Goal: Complete application form: Complete application form

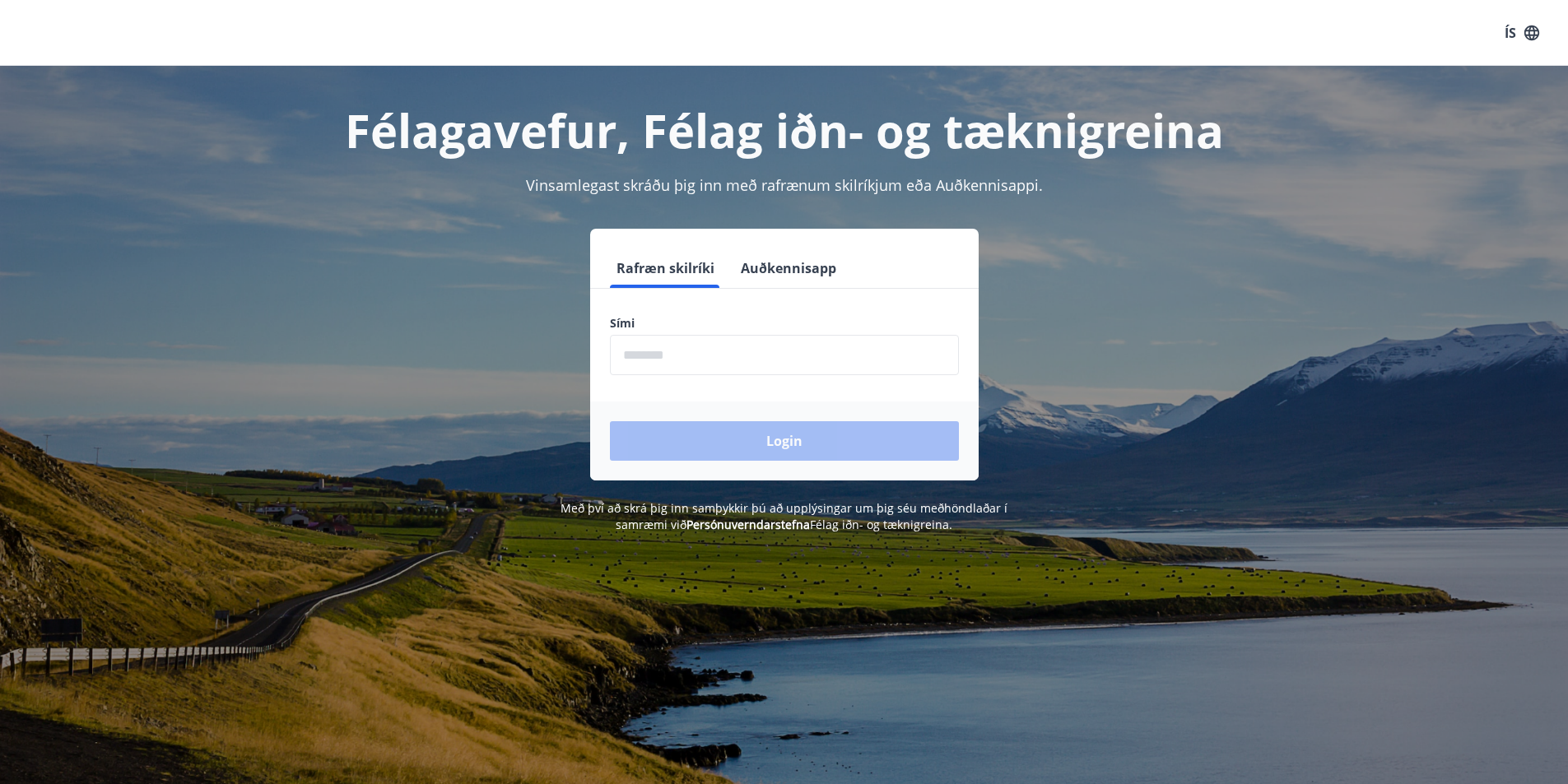
click at [736, 338] on input "phone" at bounding box center [784, 356] width 349 height 40
type input "********"
click at [736, 428] on div "Login" at bounding box center [784, 441] width 388 height 79
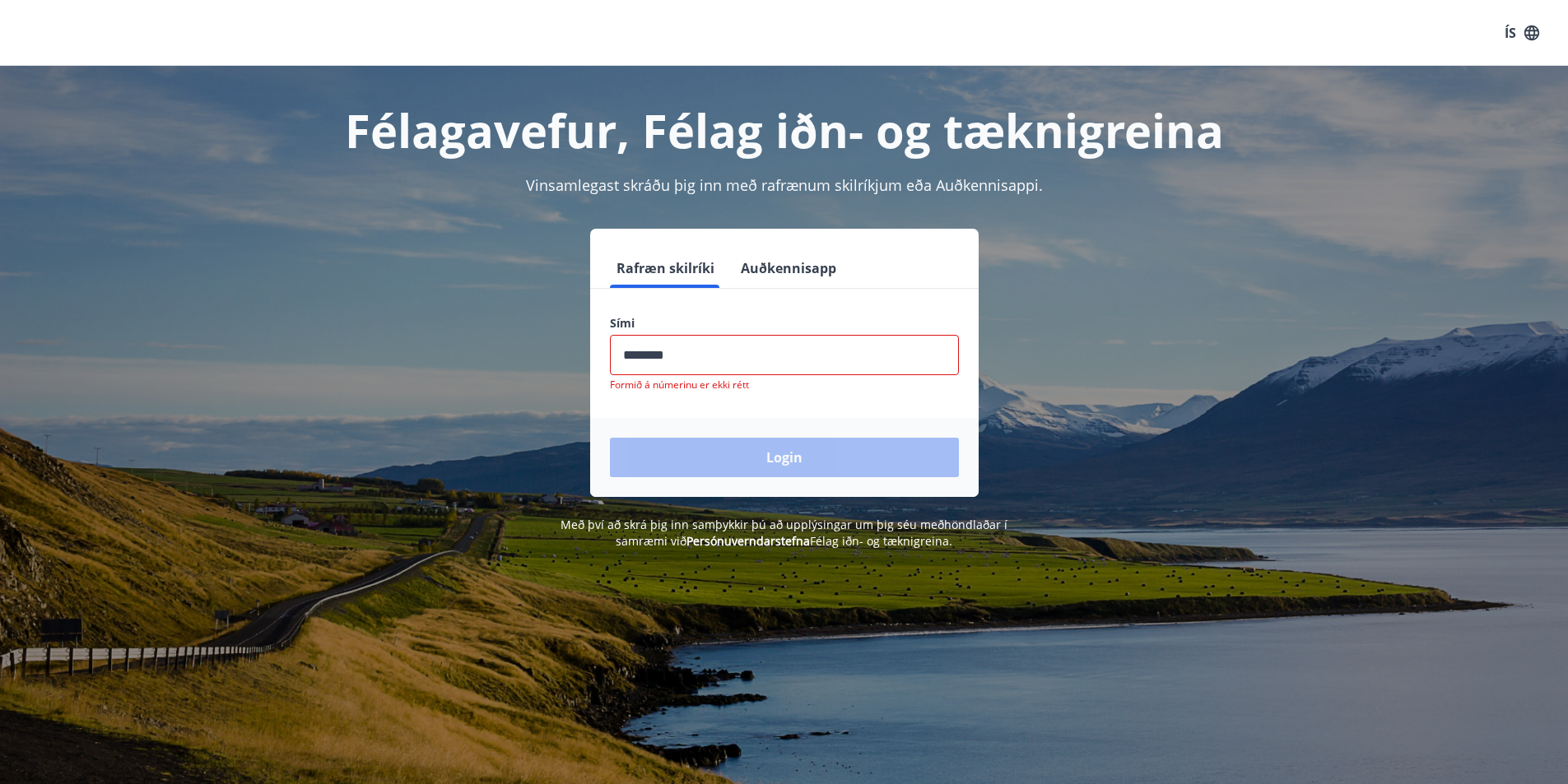
click at [726, 354] on input "phone" at bounding box center [784, 356] width 349 height 40
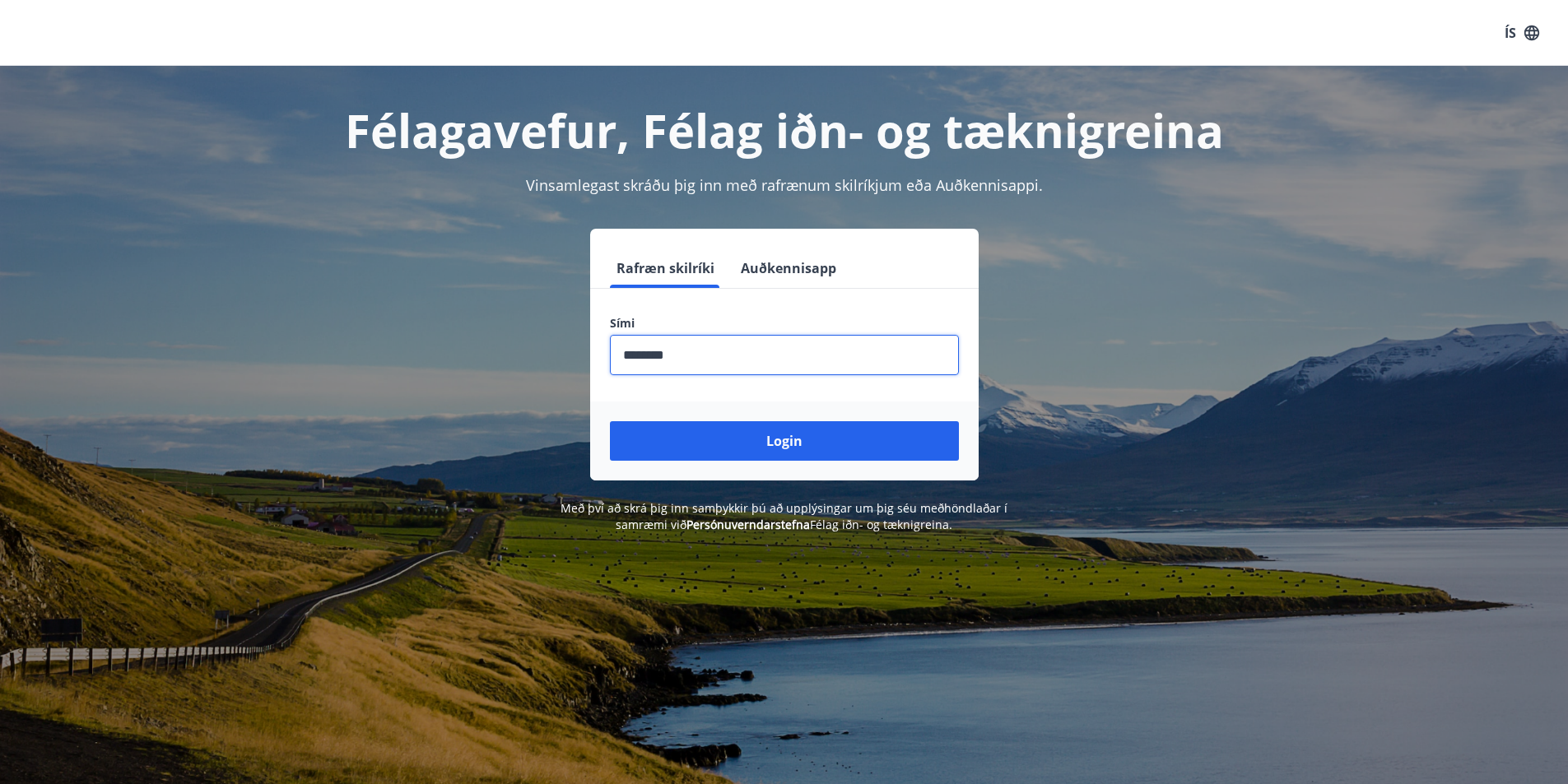
type input "********"
click at [610, 422] on button "Login" at bounding box center [784, 441] width 349 height 39
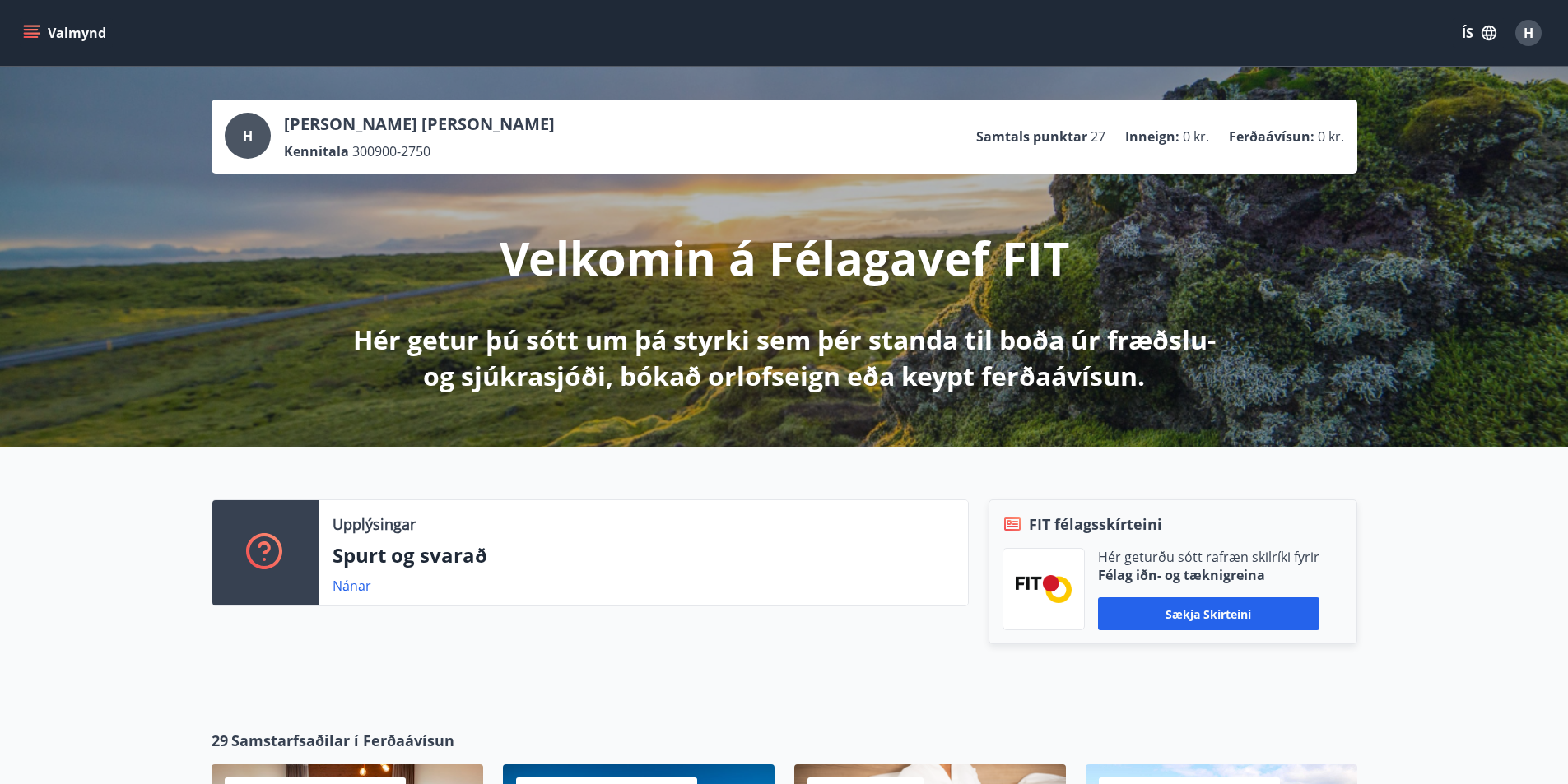
click at [1526, 33] on span "H" at bounding box center [1529, 33] width 10 height 18
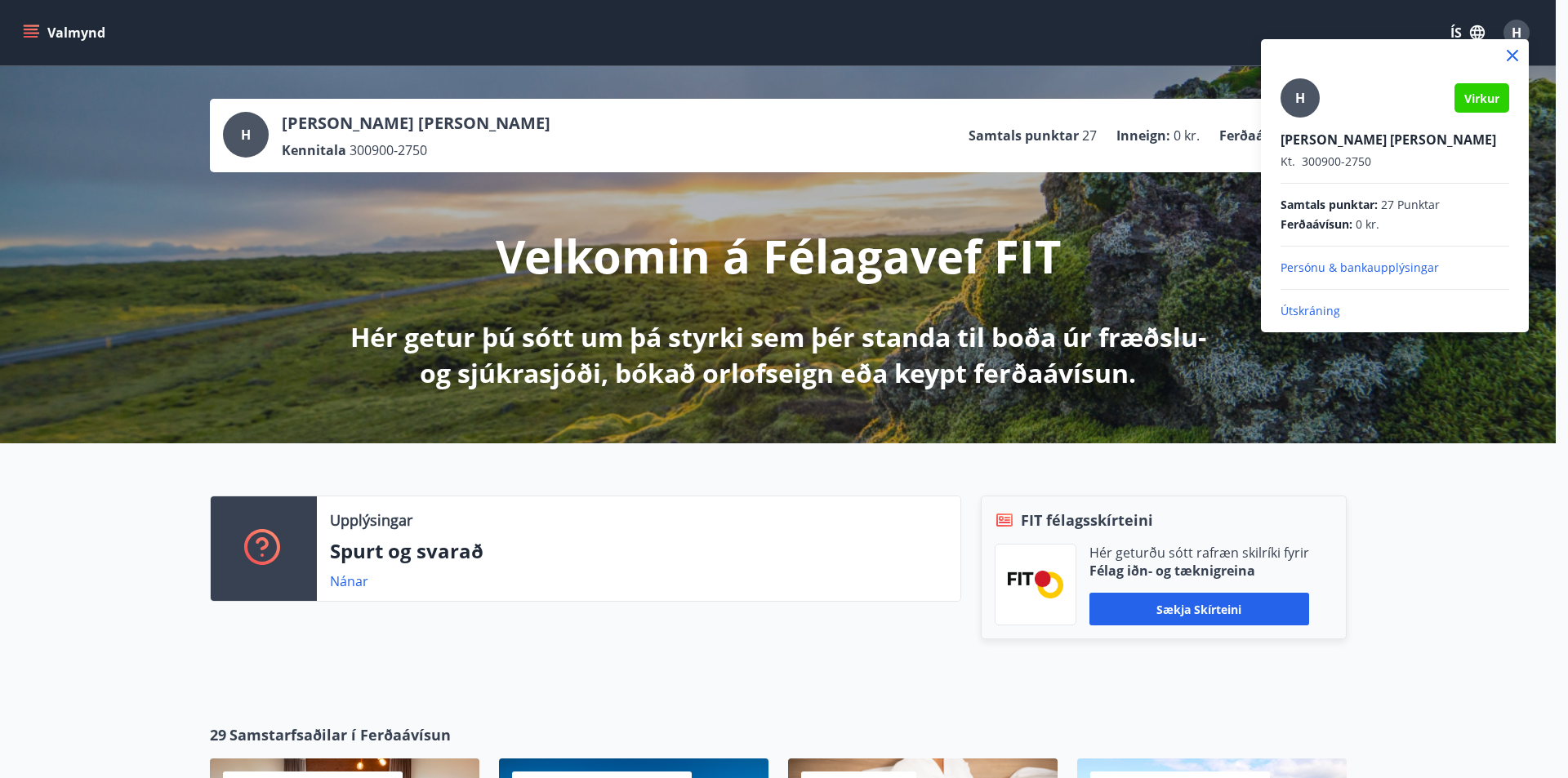
click at [1514, 22] on div at bounding box center [784, 389] width 1568 height 778
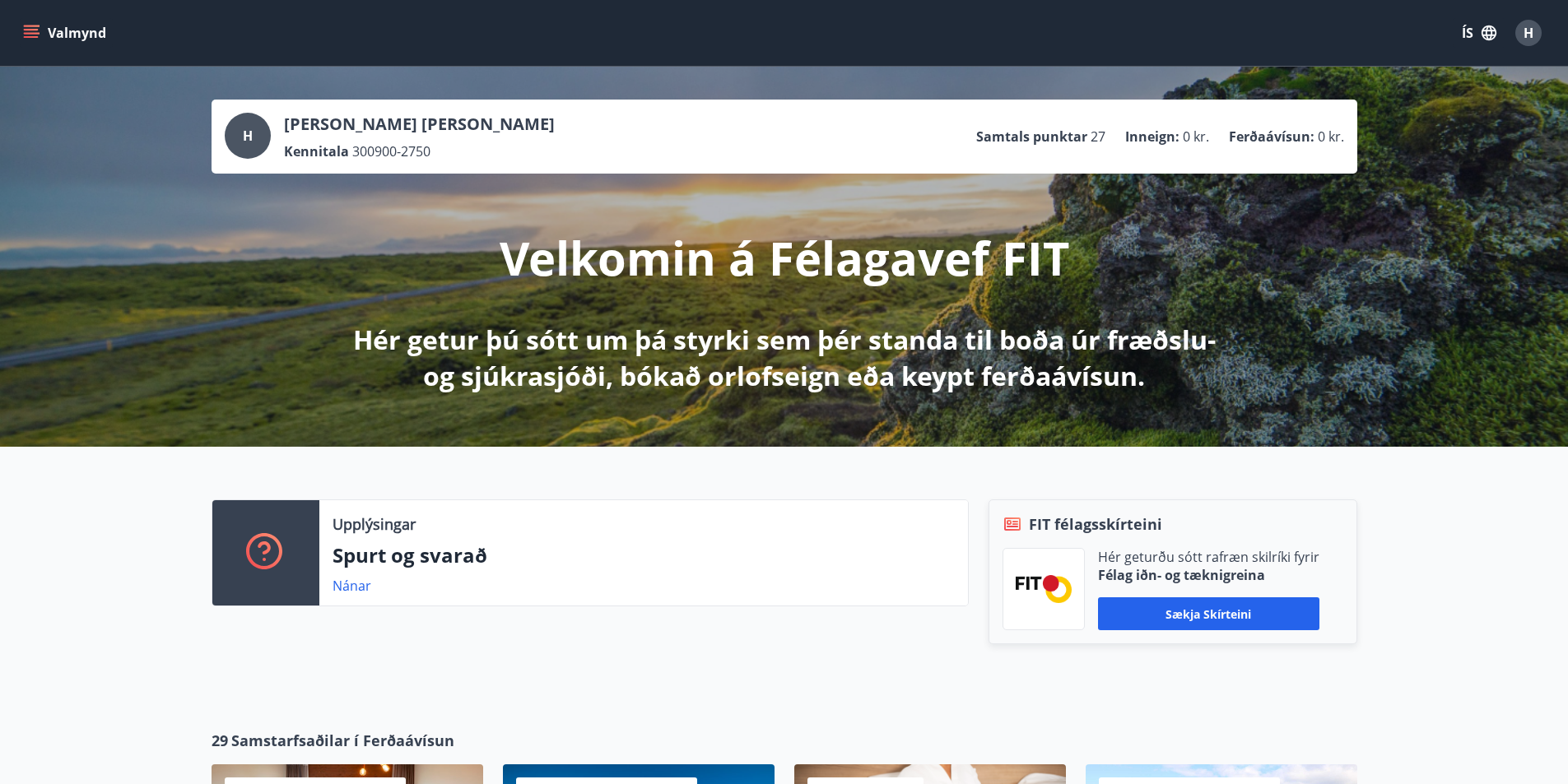
click at [42, 37] on button "Valmynd" at bounding box center [66, 33] width 93 height 29
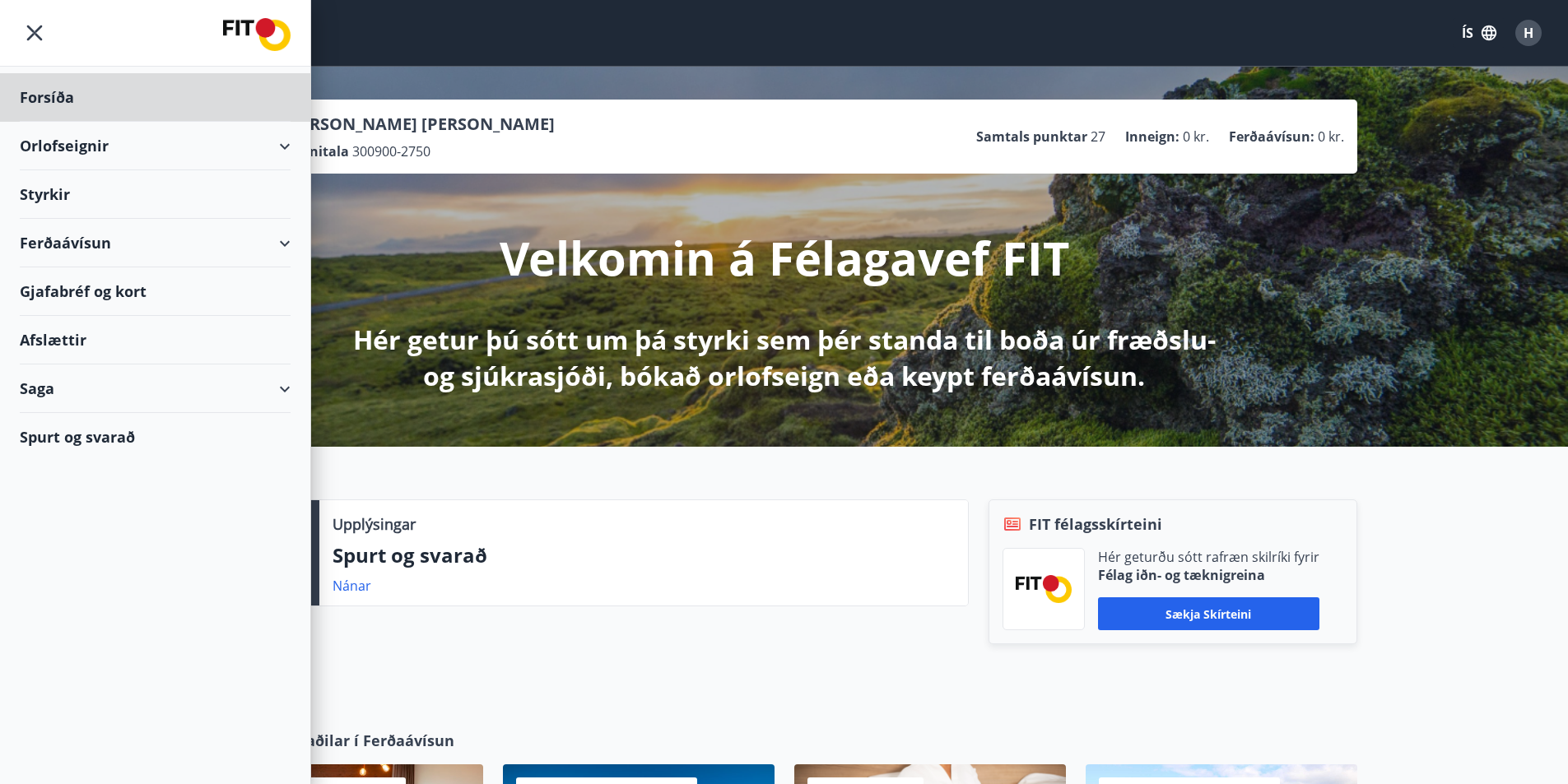
click at [59, 122] on div "Styrkir" at bounding box center [155, 97] width 271 height 49
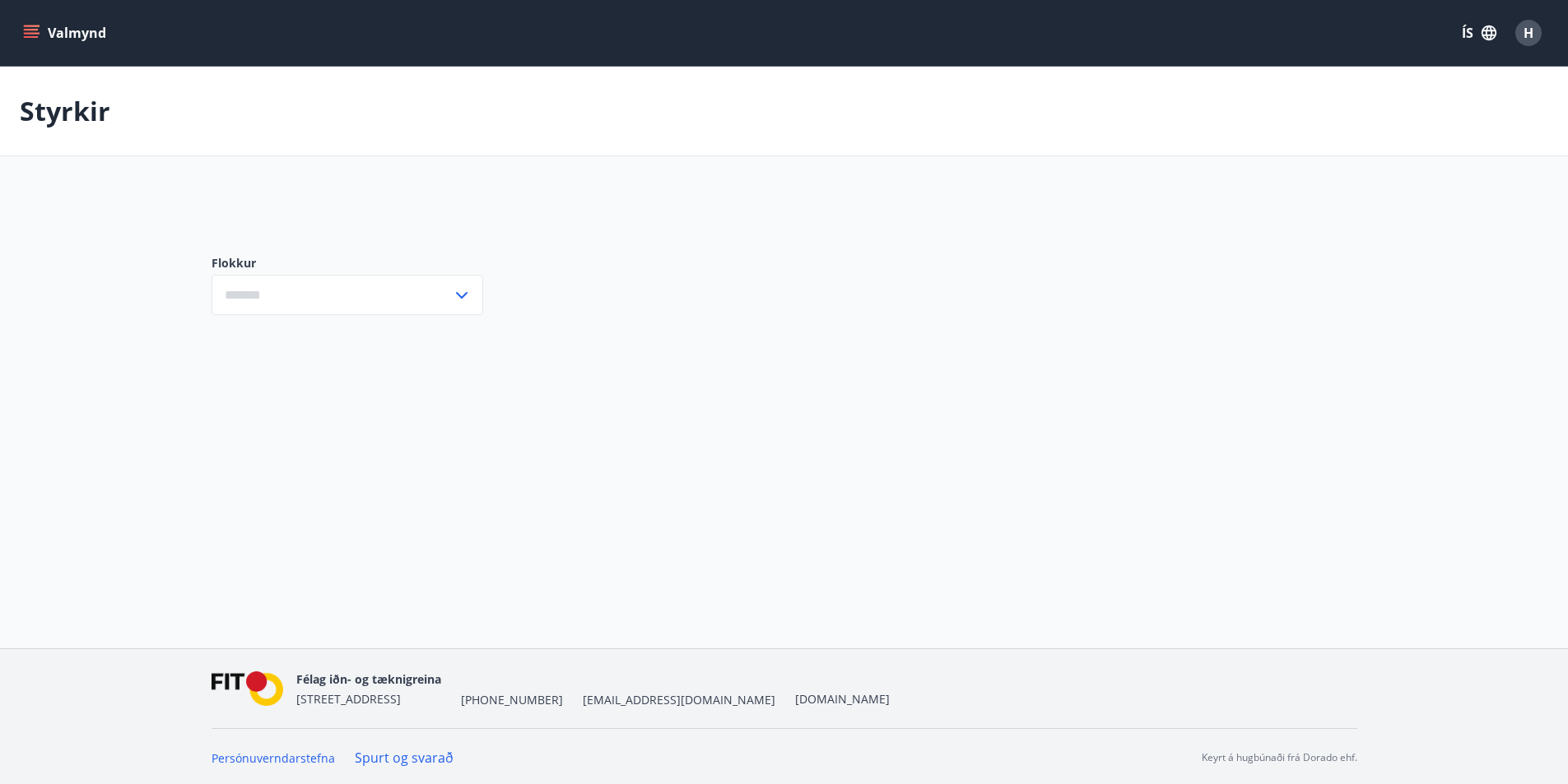
type input "***"
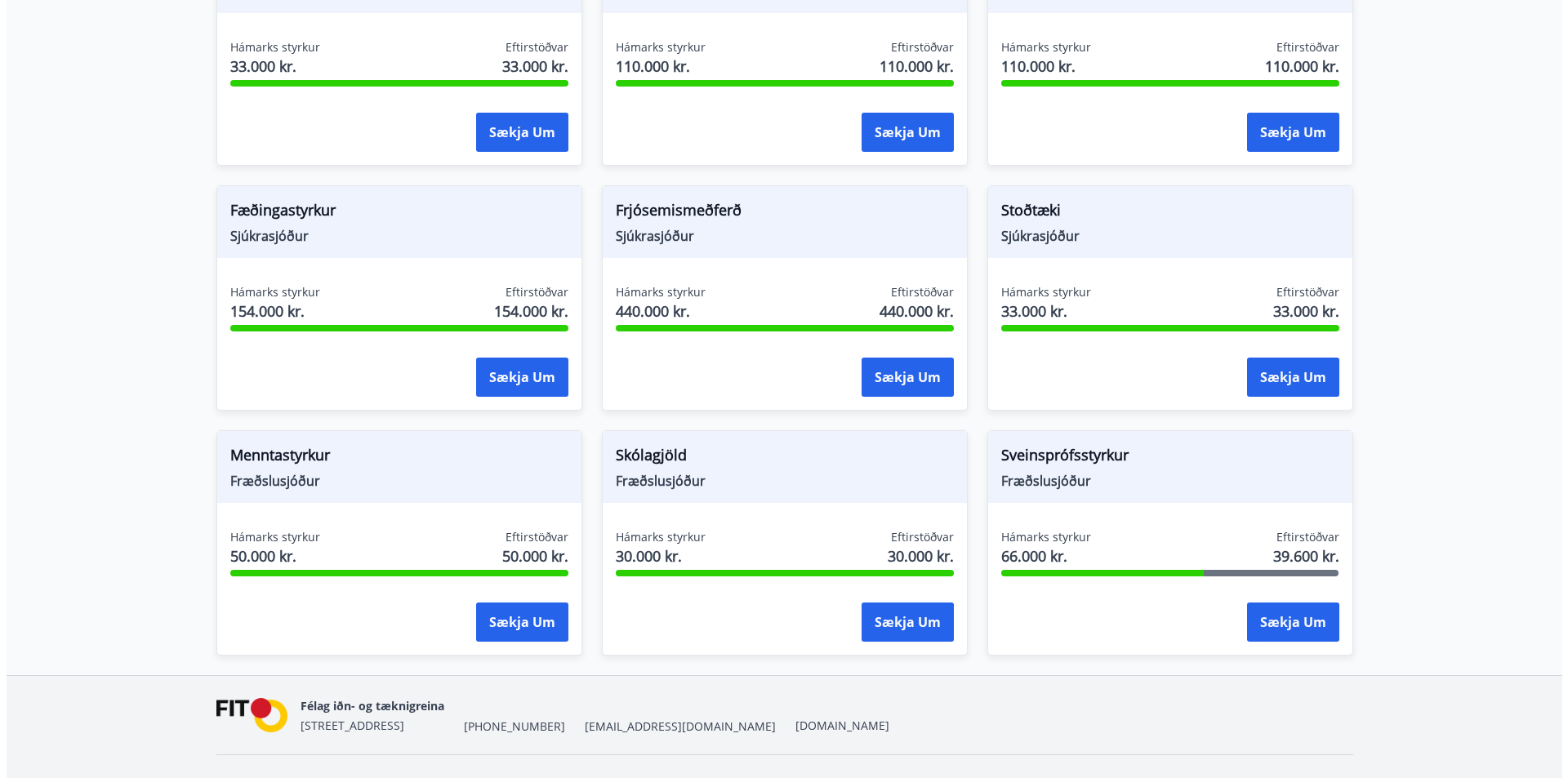
scroll to position [1136, 0]
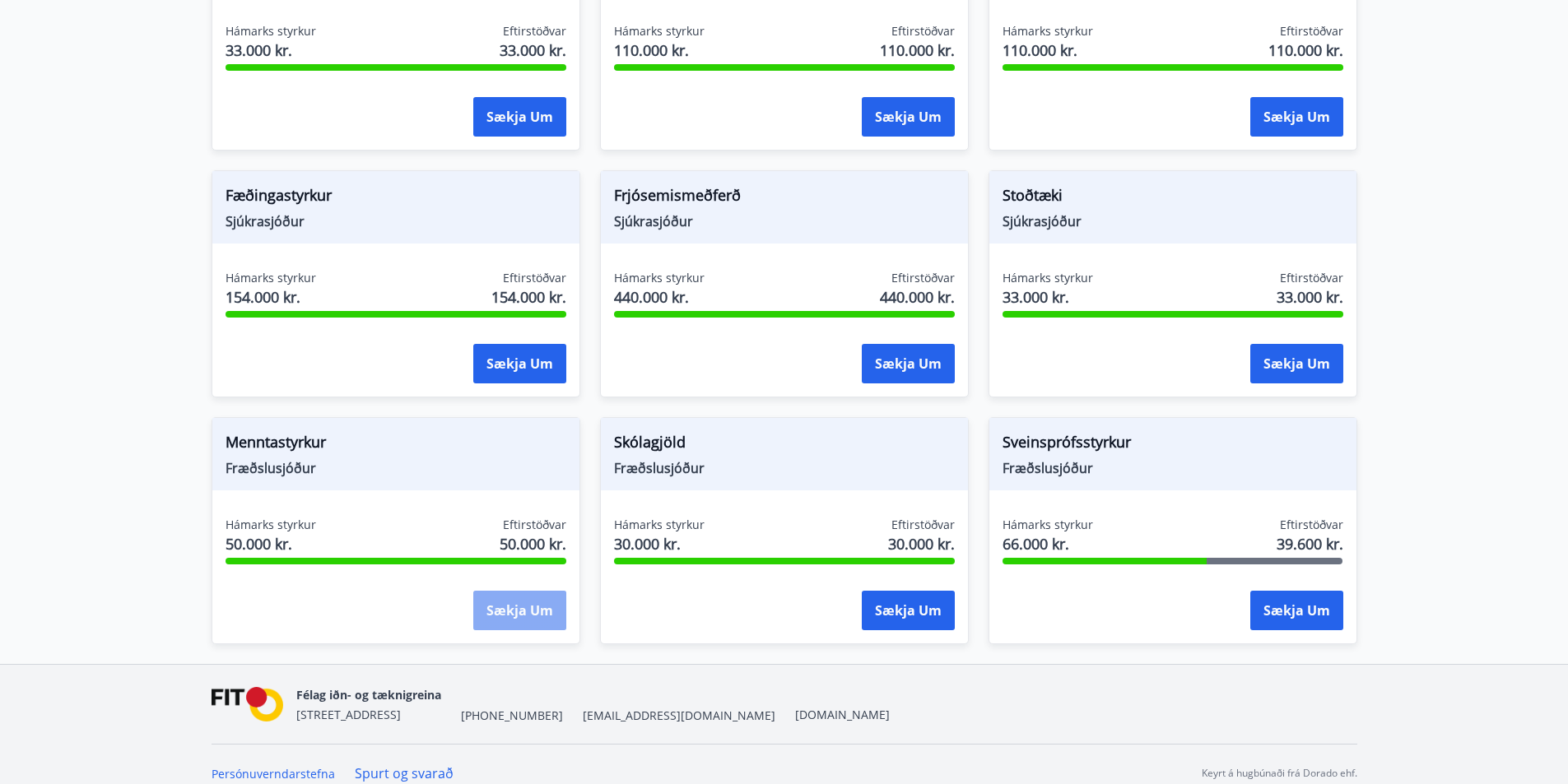
click at [525, 594] on button "Sækja um" at bounding box center [519, 610] width 93 height 39
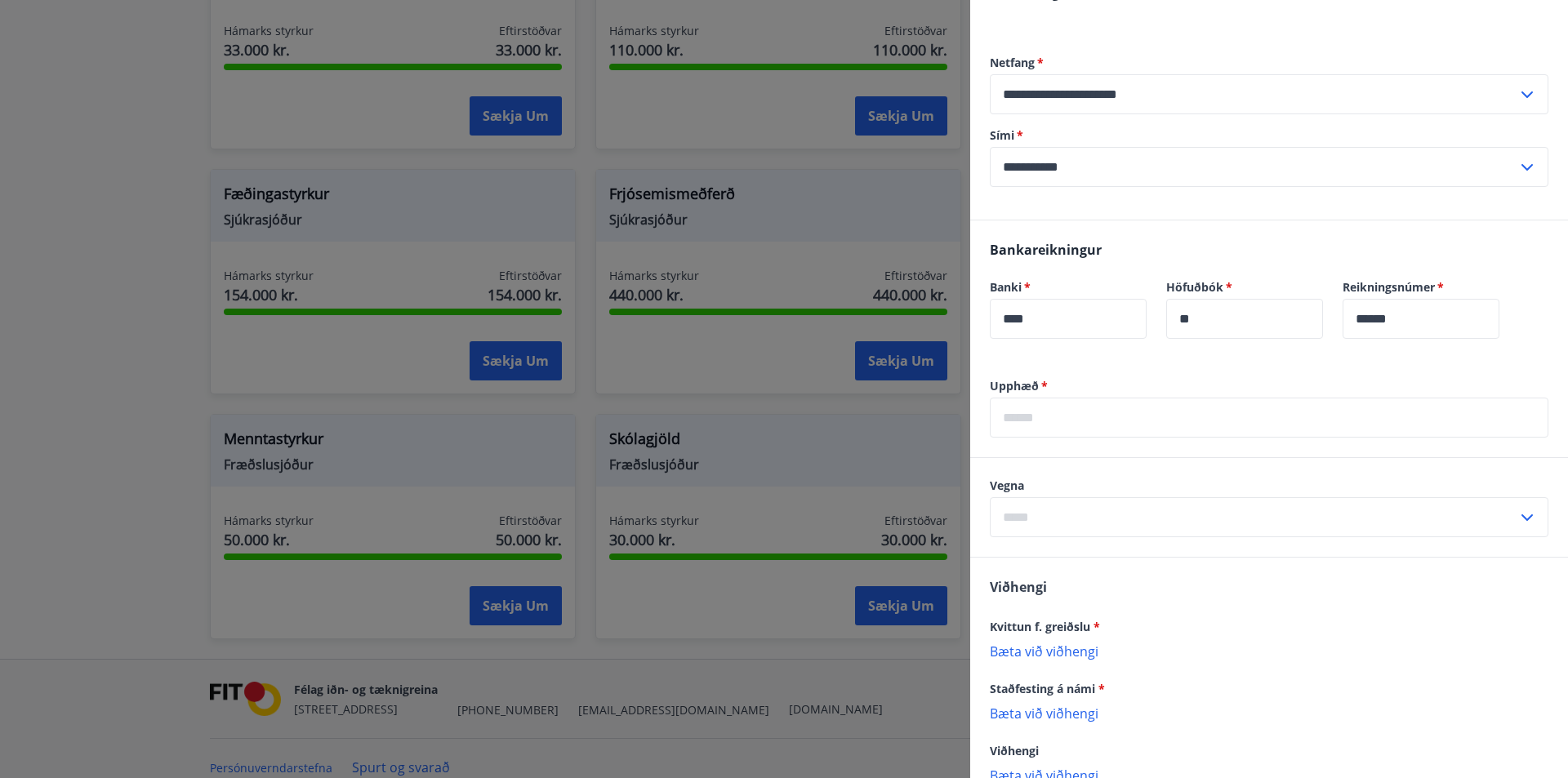
scroll to position [327, 0]
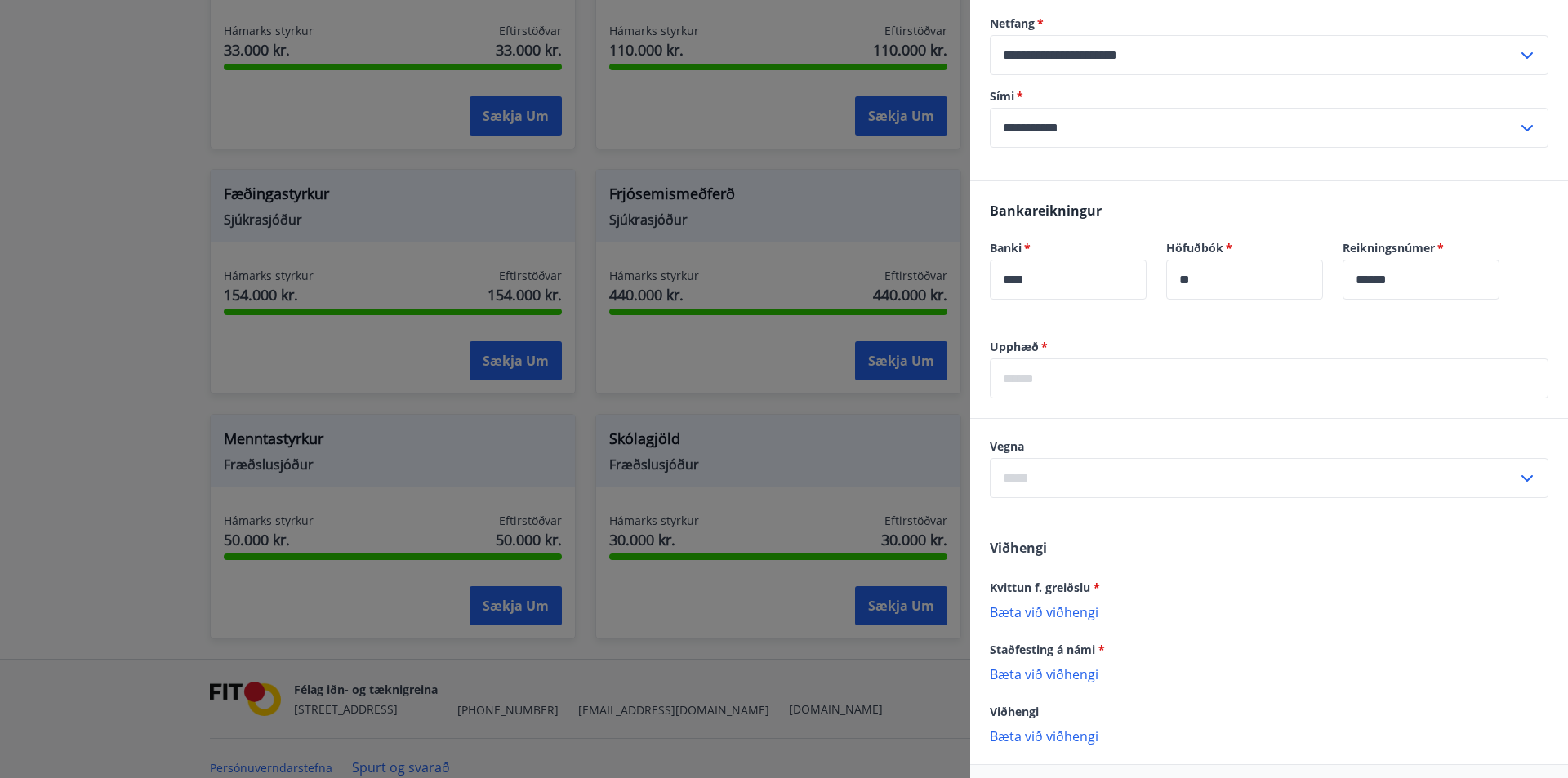
click at [1104, 374] on input "text" at bounding box center [1269, 379] width 558 height 40
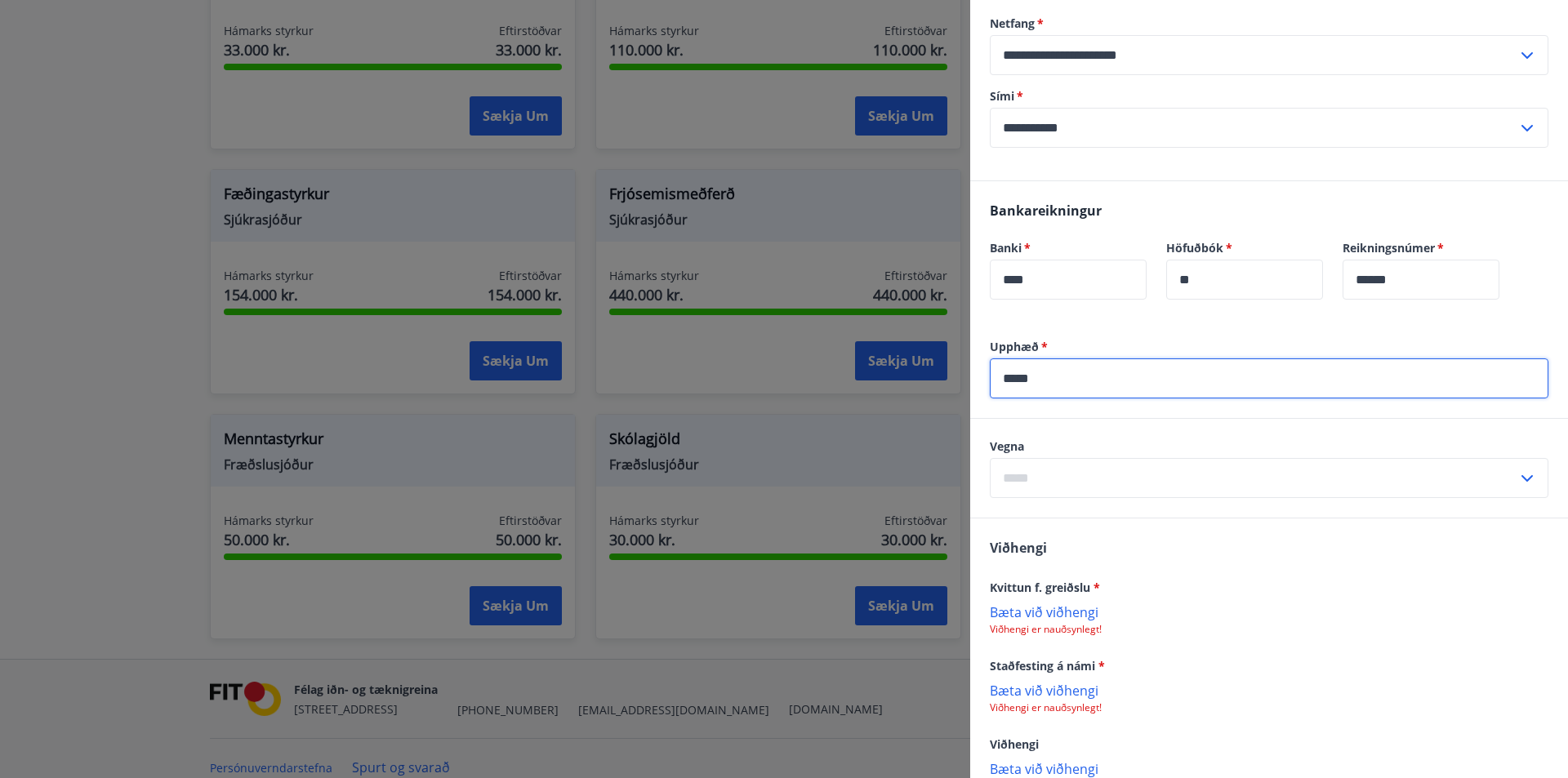
type input "*****"
click at [1167, 466] on input "text" at bounding box center [1254, 478] width 527 height 40
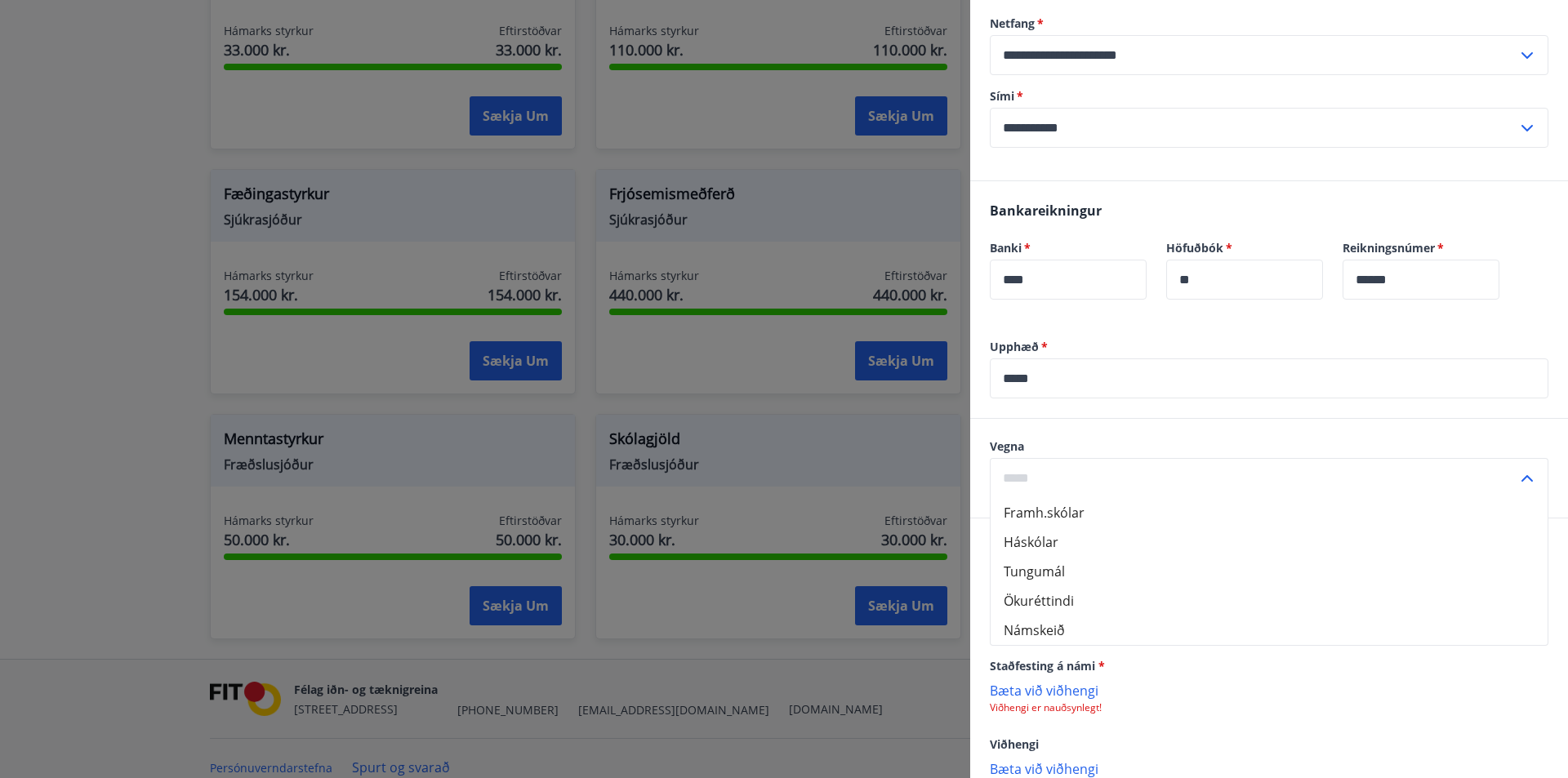
click at [1065, 541] on li "Háskólar" at bounding box center [1269, 542] width 556 height 29
type input "********"
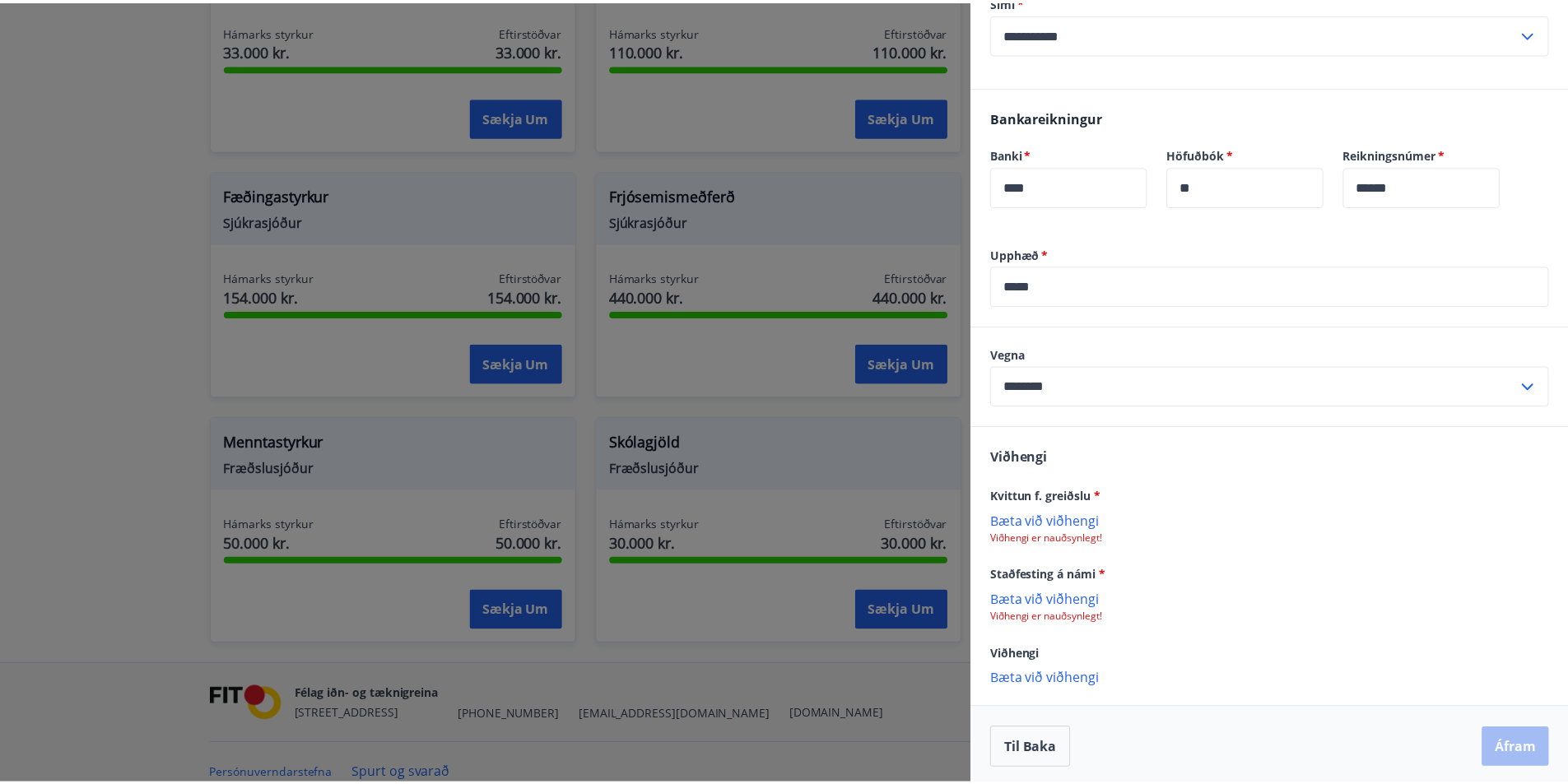
scroll to position [429, 0]
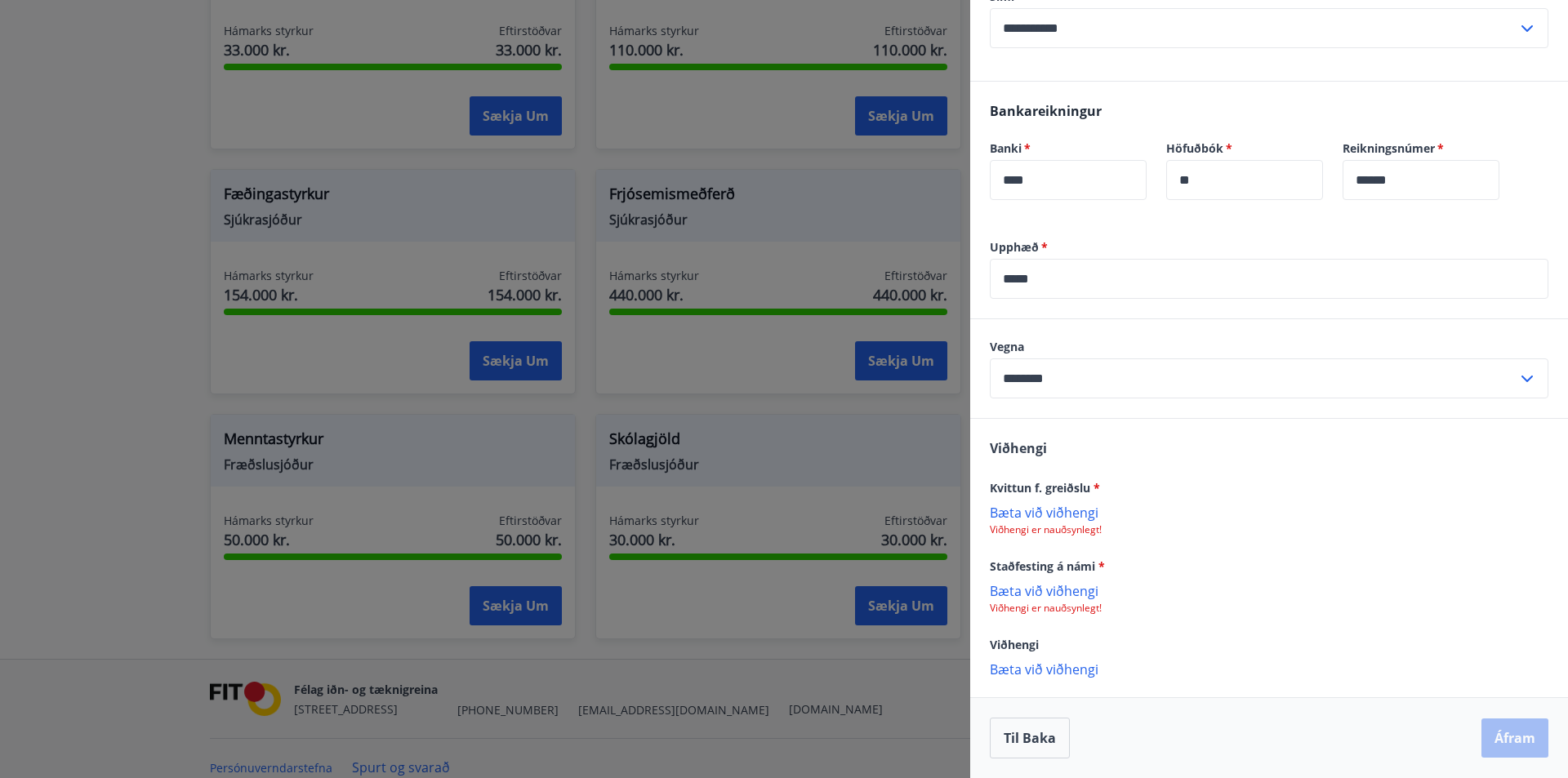
click at [1045, 508] on p "Bæta við viðhengi" at bounding box center [1269, 513] width 558 height 17
click at [801, 146] on div at bounding box center [784, 389] width 1568 height 778
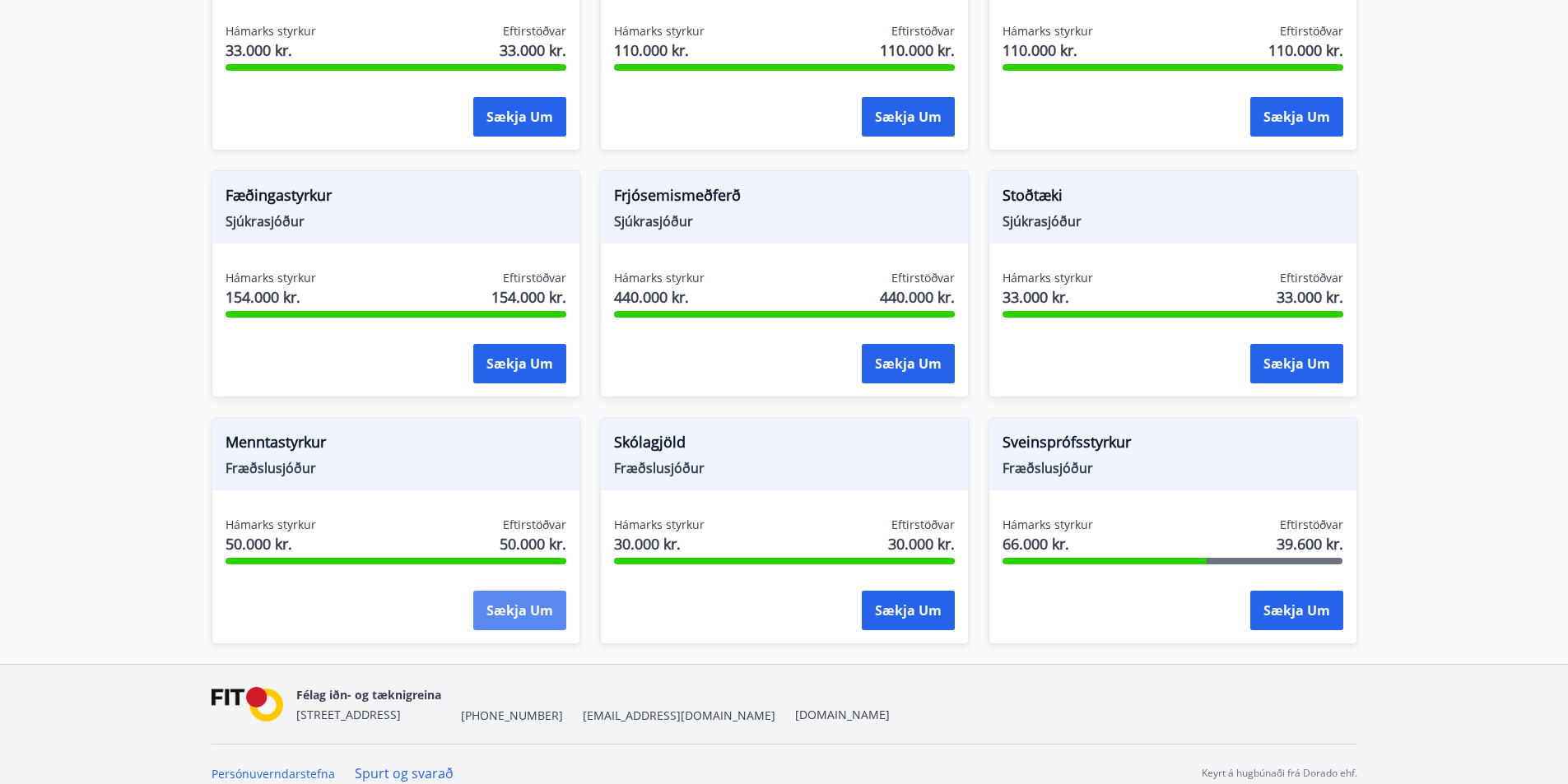
click at [506, 604] on button "Sækja um" at bounding box center [519, 610] width 93 height 39
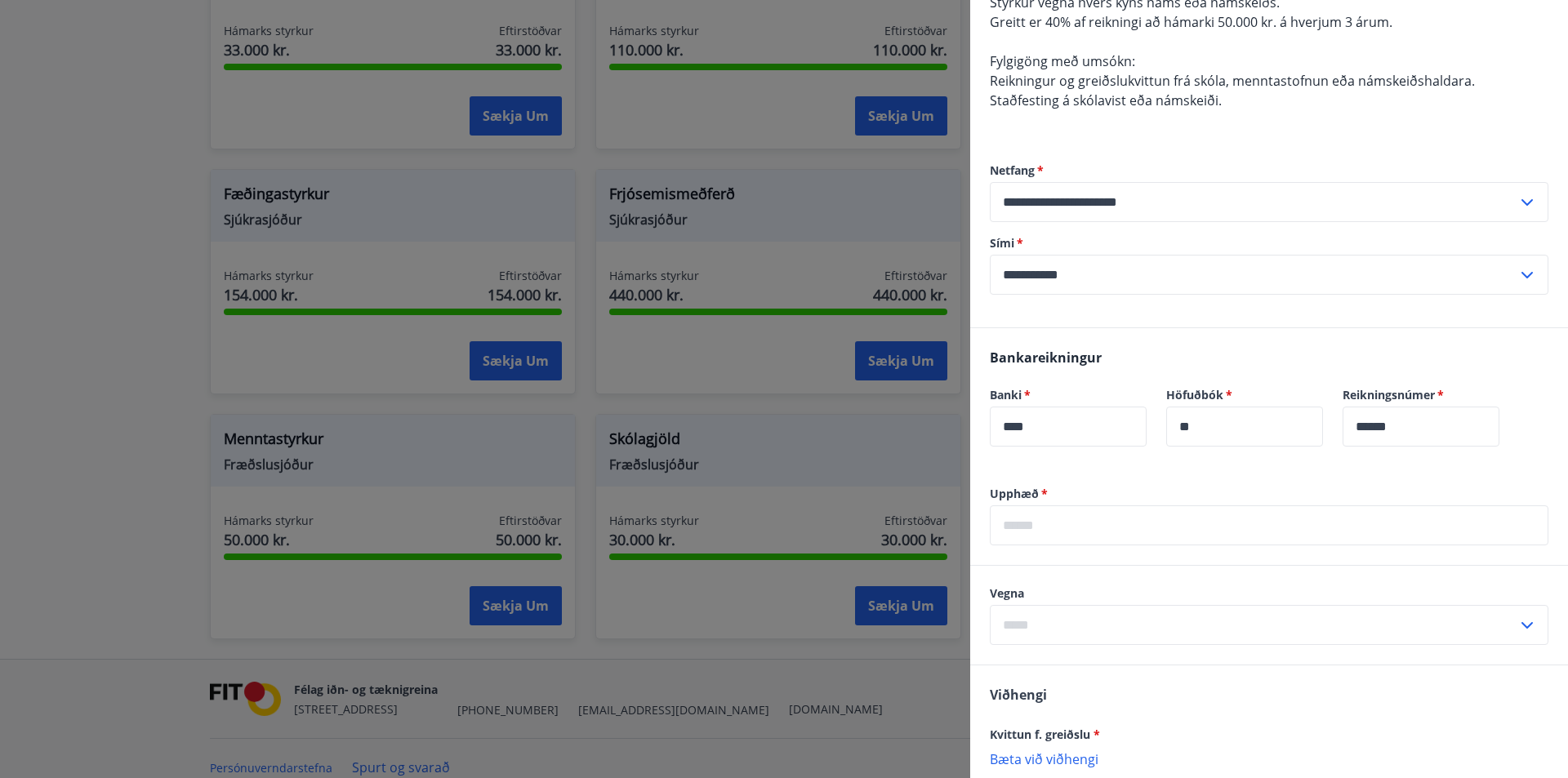
scroll to position [327, 0]
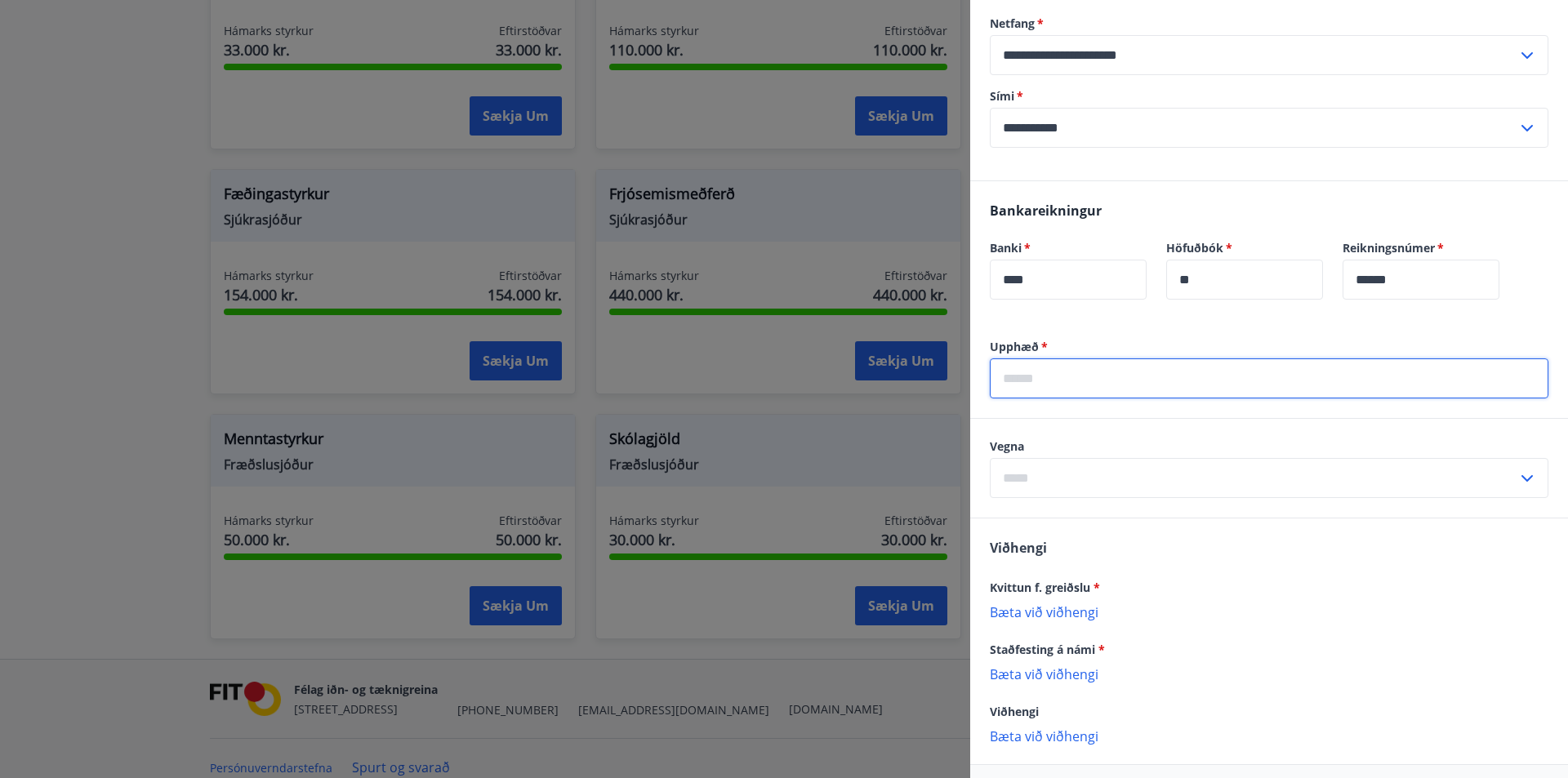
click at [1111, 386] on input "text" at bounding box center [1269, 379] width 558 height 40
type input "*****"
click at [1057, 613] on p "Bæta við viðhengi" at bounding box center [1269, 612] width 558 height 17
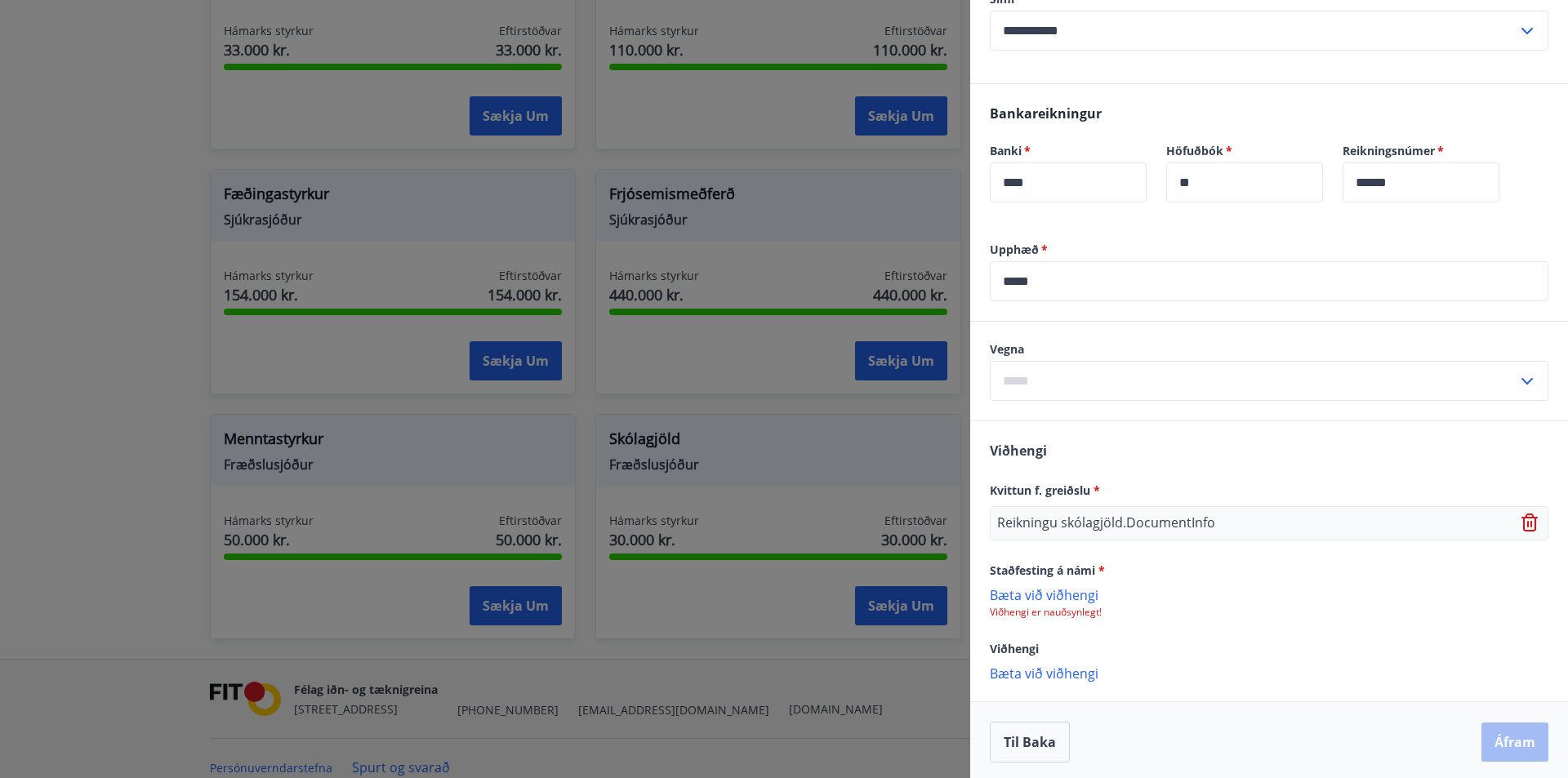
scroll to position [428, 0]
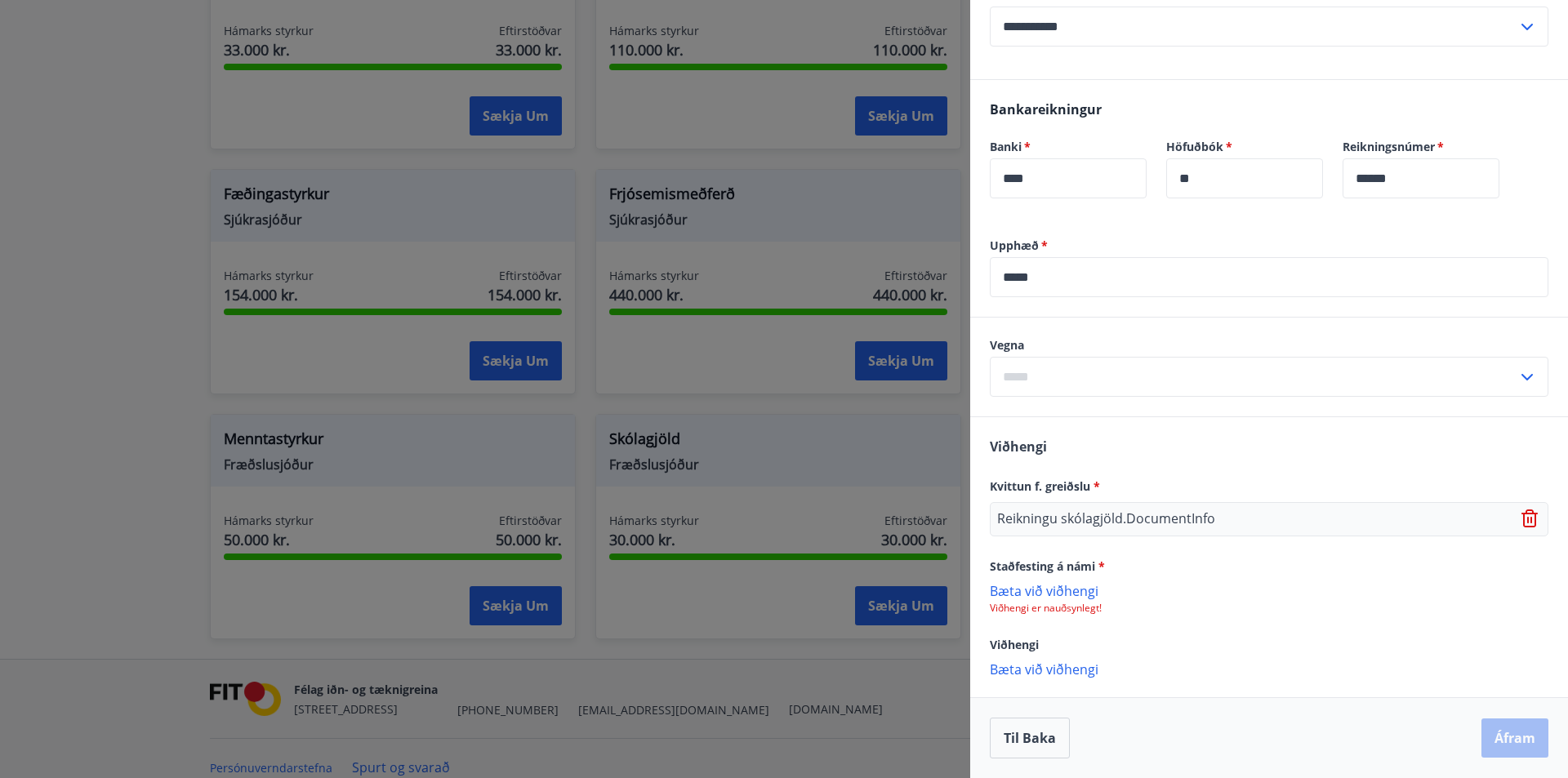
click at [1021, 672] on p "Bæta við viðhengi" at bounding box center [1269, 669] width 558 height 17
click at [1043, 592] on p "Bæta við viðhengi" at bounding box center [1269, 591] width 558 height 17
click at [1104, 389] on input "text" at bounding box center [1254, 377] width 527 height 40
click at [1075, 439] on li "Háskólar" at bounding box center [1269, 440] width 556 height 29
type input "********"
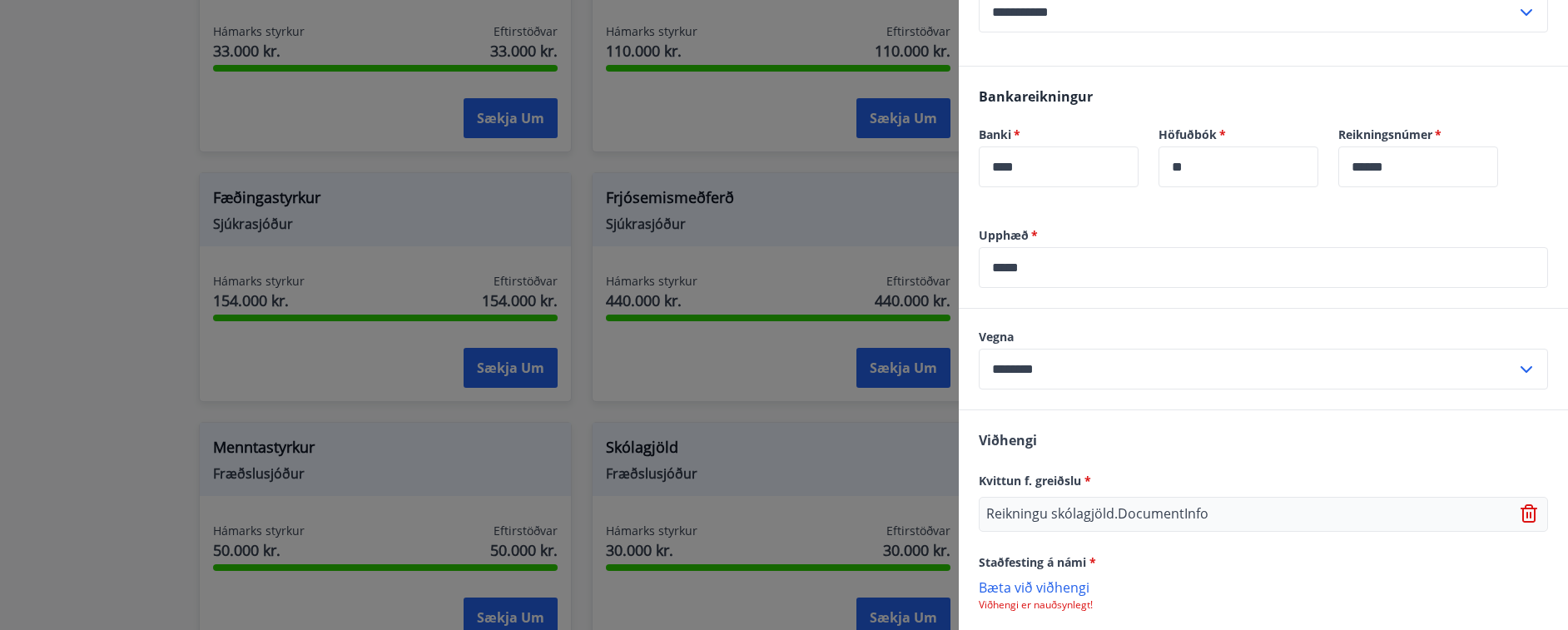
scroll to position [599, 0]
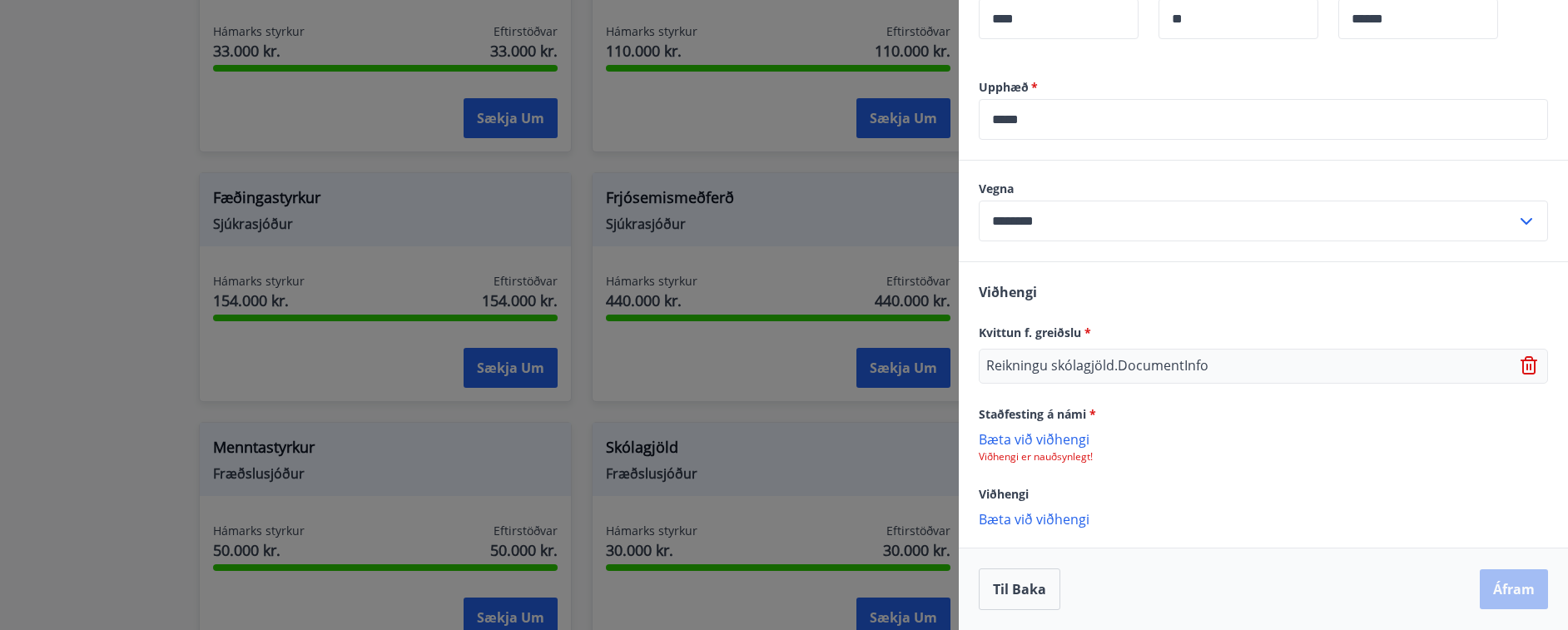
click at [1024, 442] on p "Bæta við viðhengi" at bounding box center [1263, 438] width 569 height 17
click at [1106, 449] on div "image0 (2).png" at bounding box center [1263, 447] width 569 height 35
click at [1048, 447] on p "image0 (2).png" at bounding box center [1032, 448] width 92 height 20
click at [1530, 449] on icon at bounding box center [1531, 449] width 2 height 7
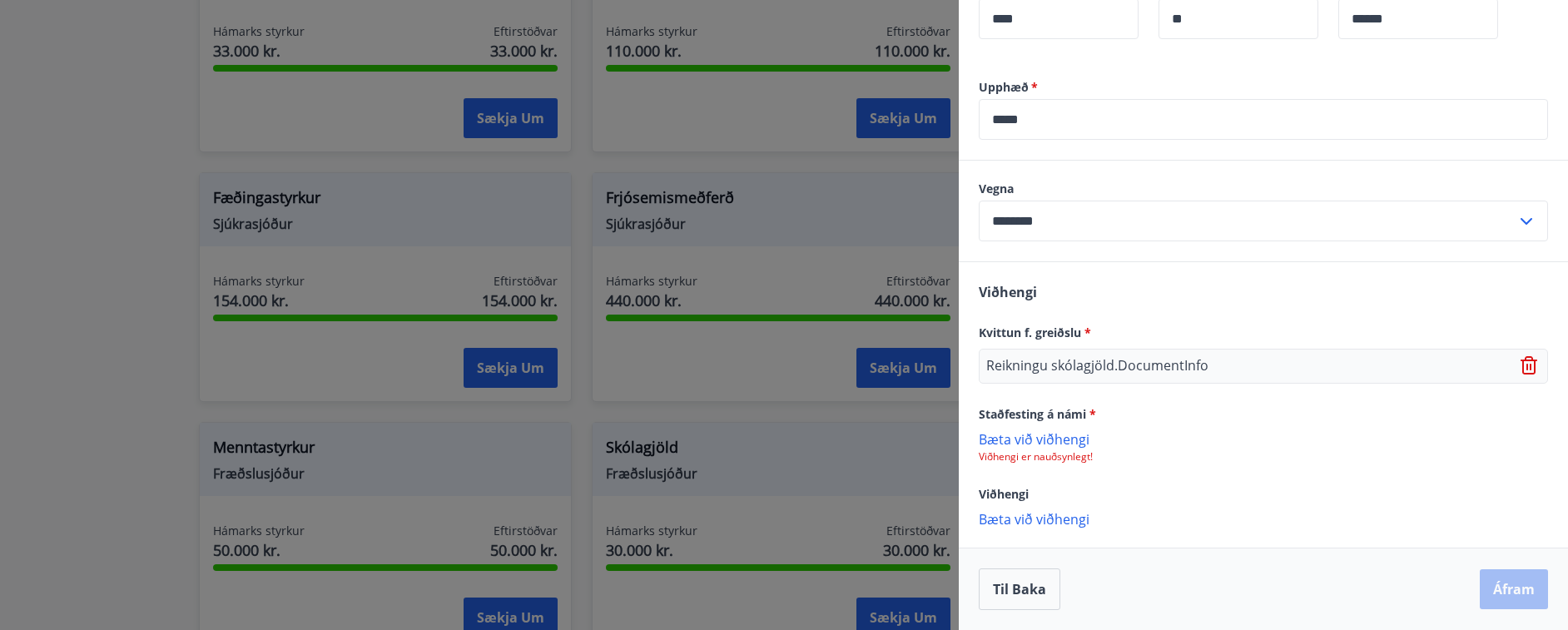
click at [1063, 432] on p "Bæta við viðhengi" at bounding box center [1263, 438] width 569 height 17
click at [1508, 577] on button "Áfram" at bounding box center [1514, 588] width 68 height 40
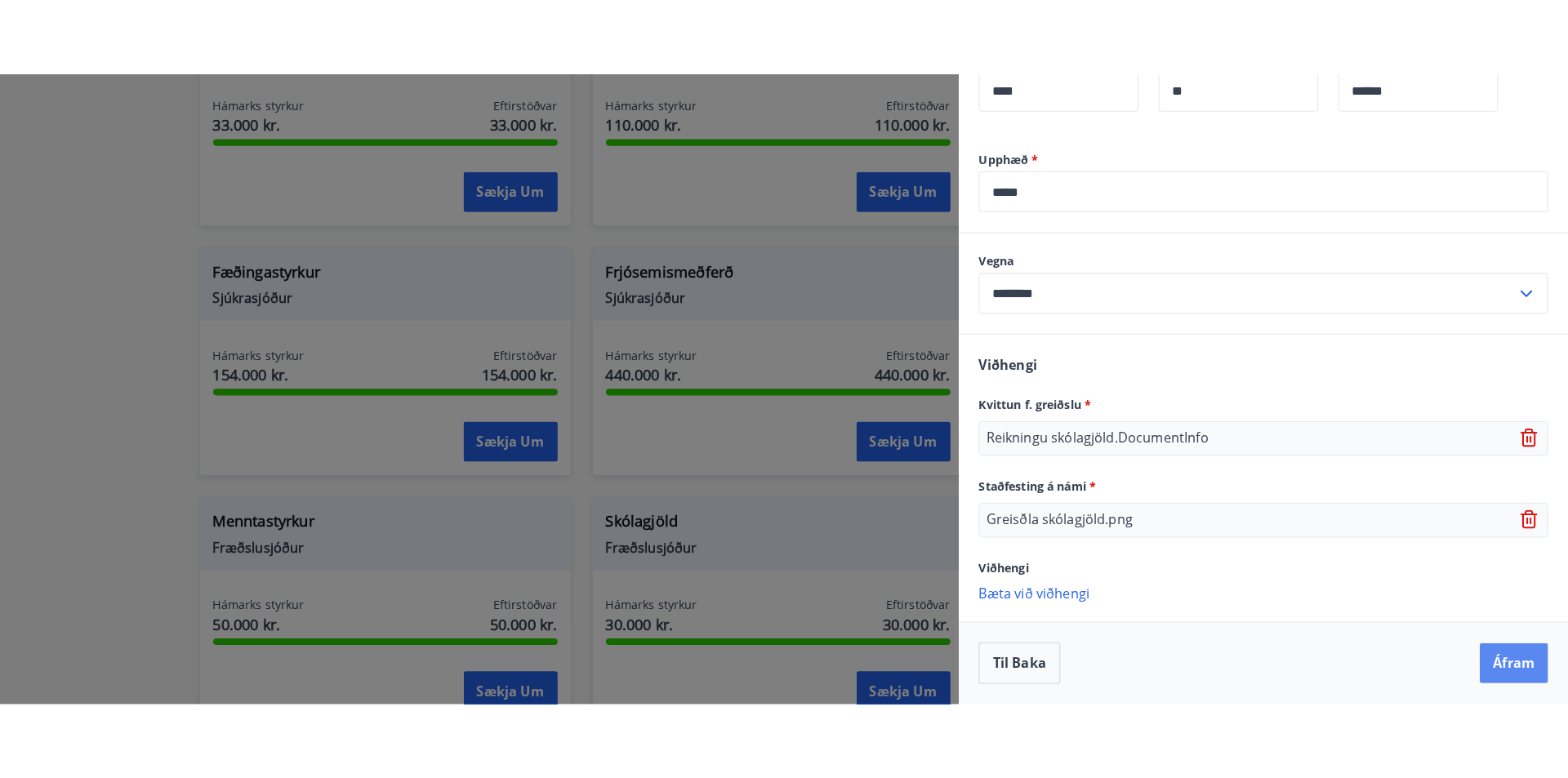
scroll to position [0, 0]
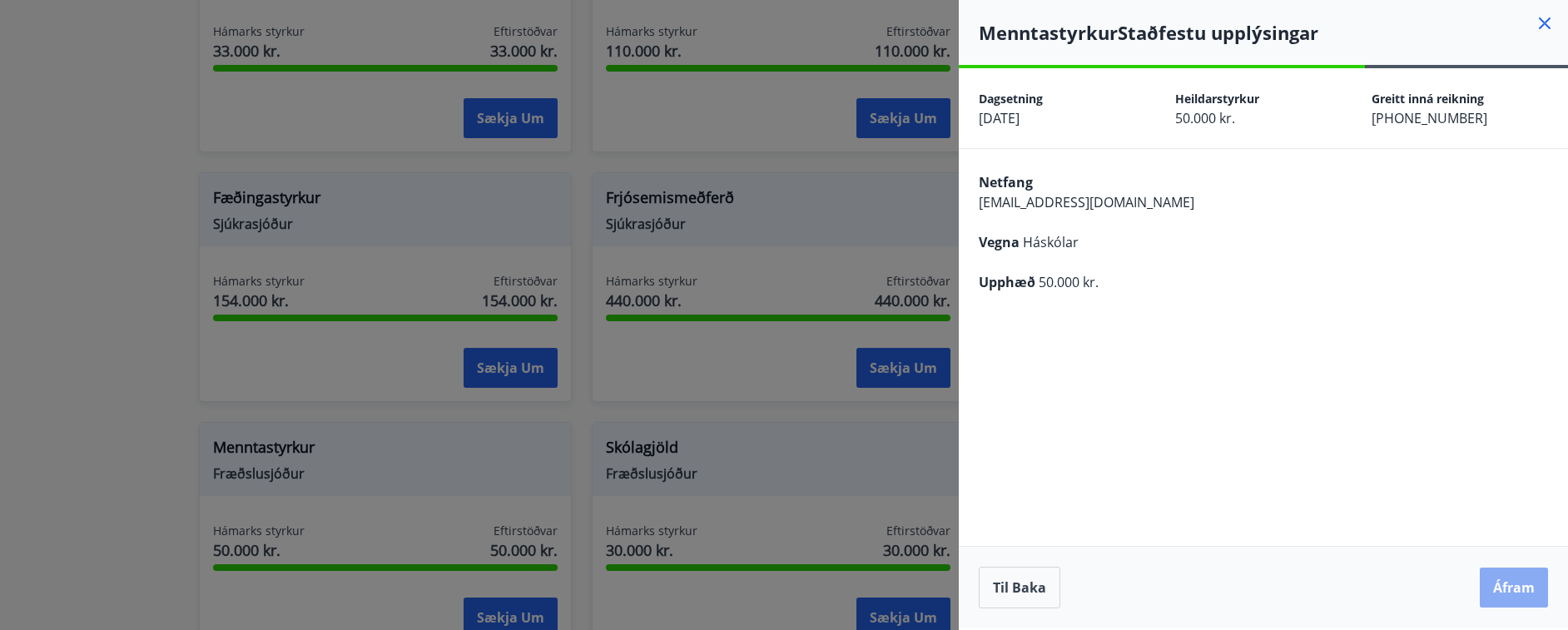
click at [1521, 577] on button "Áfram" at bounding box center [1514, 587] width 68 height 40
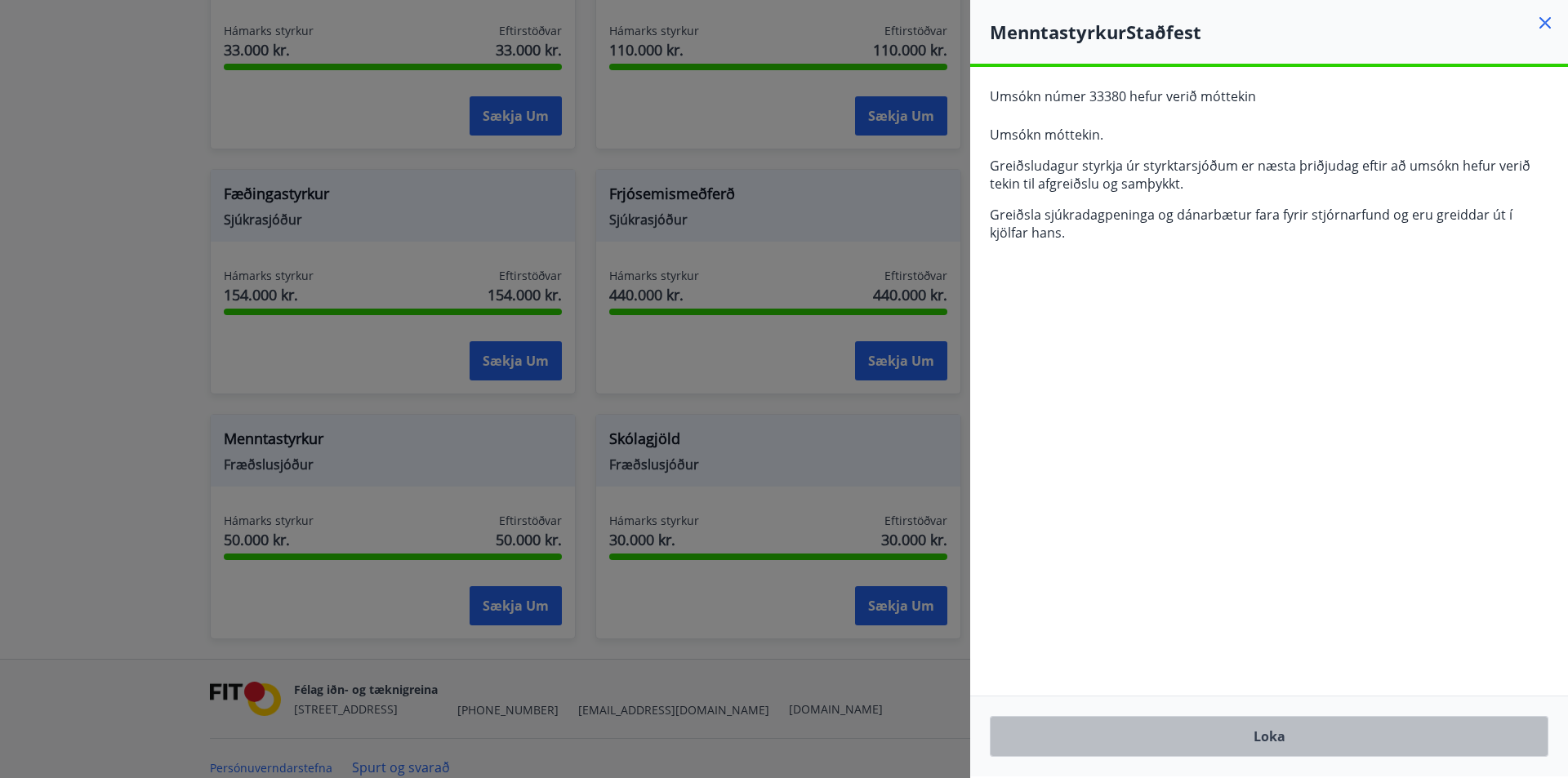
click at [1249, 746] on button "Loka" at bounding box center [1269, 736] width 558 height 41
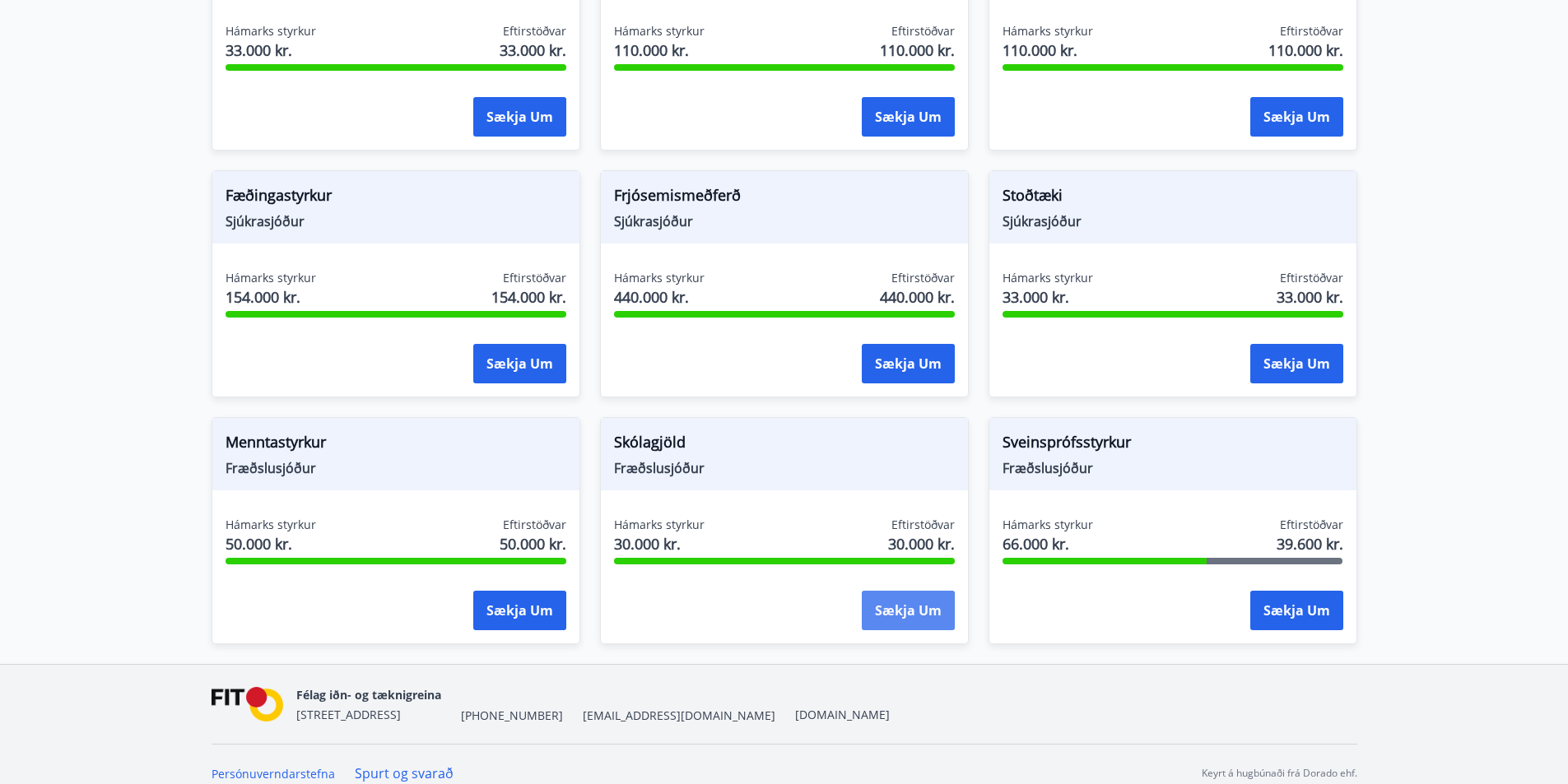
click at [882, 597] on button "Sækja um" at bounding box center [908, 610] width 93 height 39
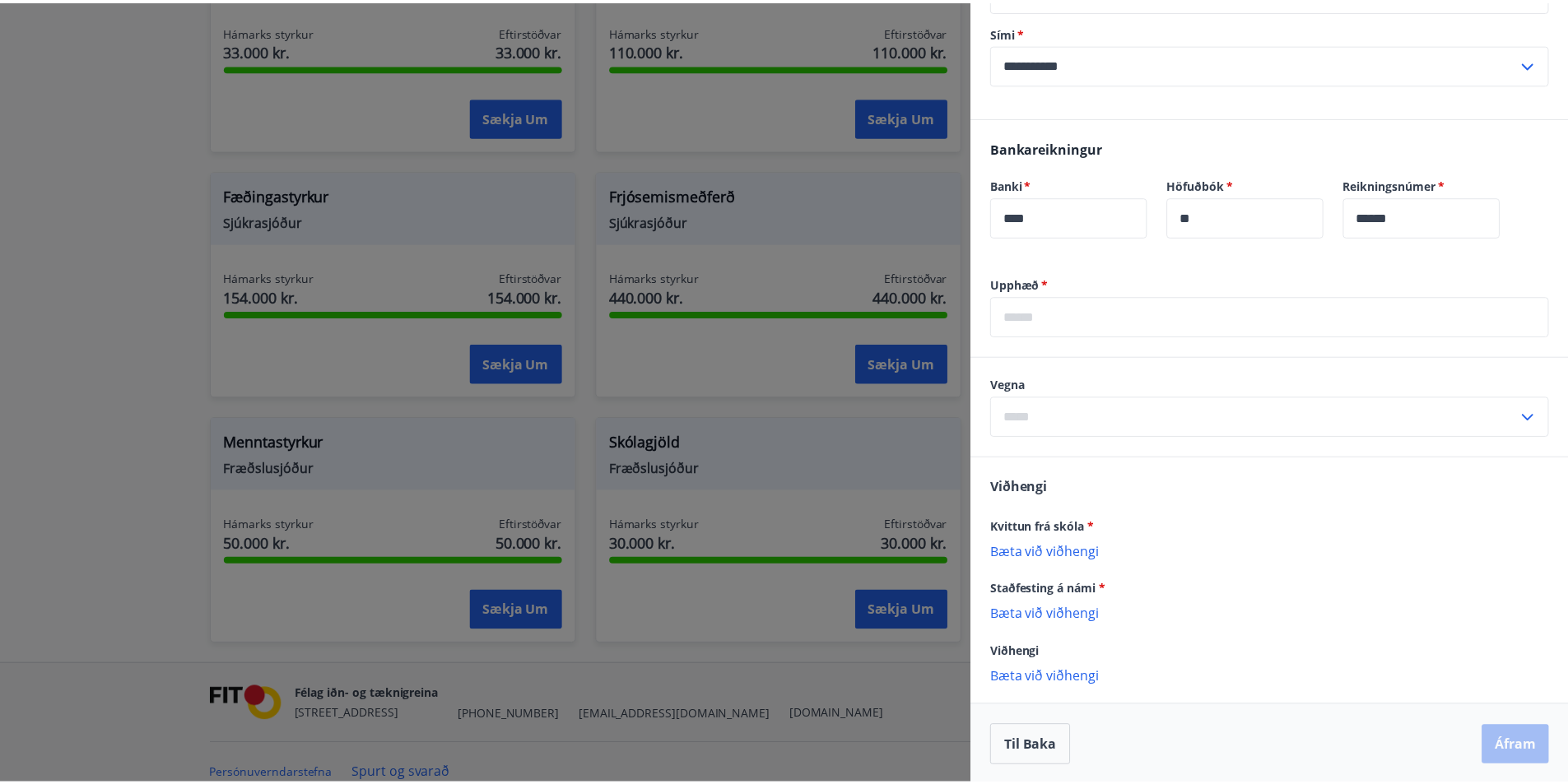
scroll to position [417, 0]
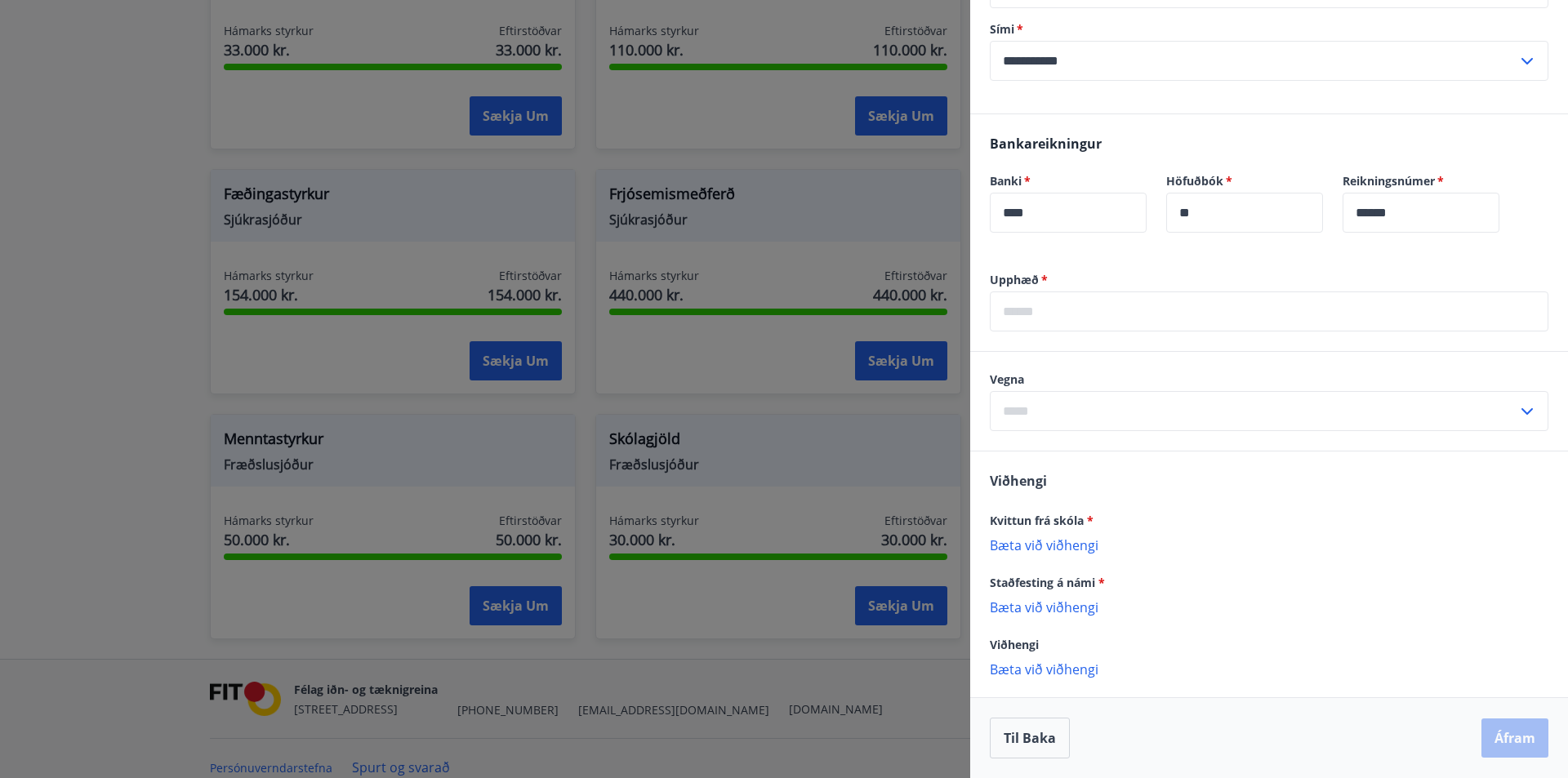
click at [738, 471] on div at bounding box center [784, 389] width 1568 height 778
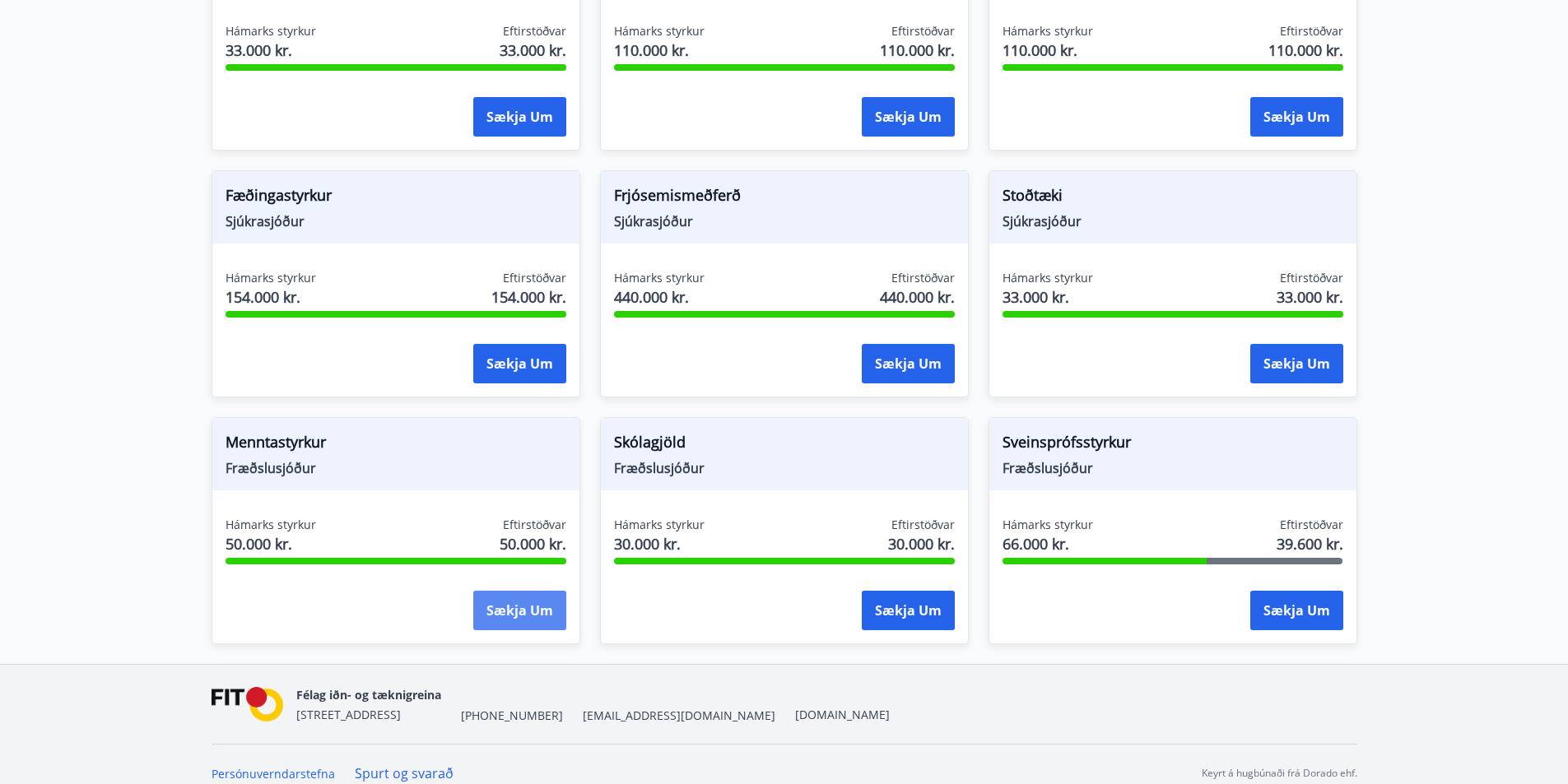
click at [503, 591] on button "Sækja um" at bounding box center [519, 610] width 93 height 39
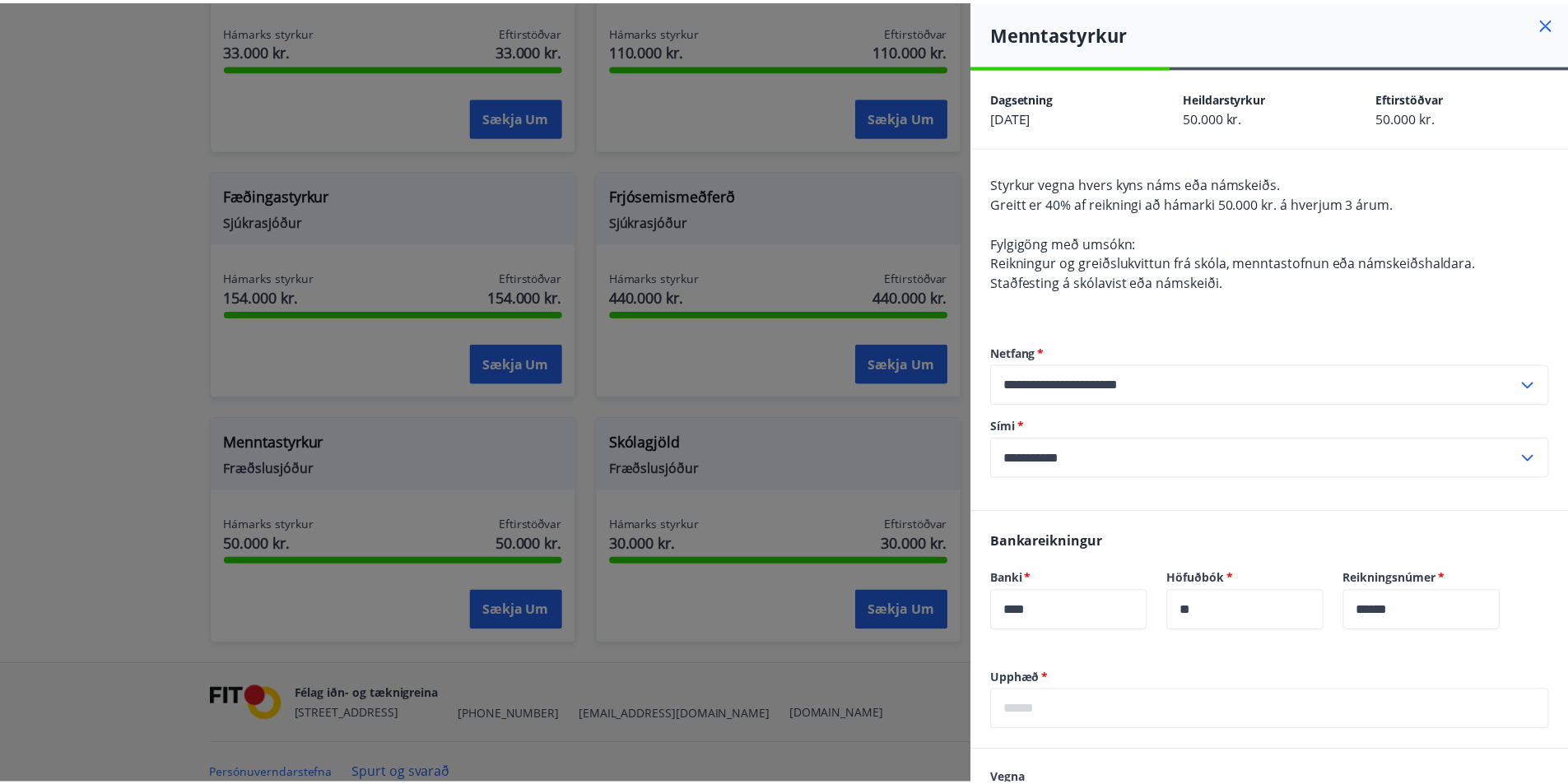
scroll to position [397, 0]
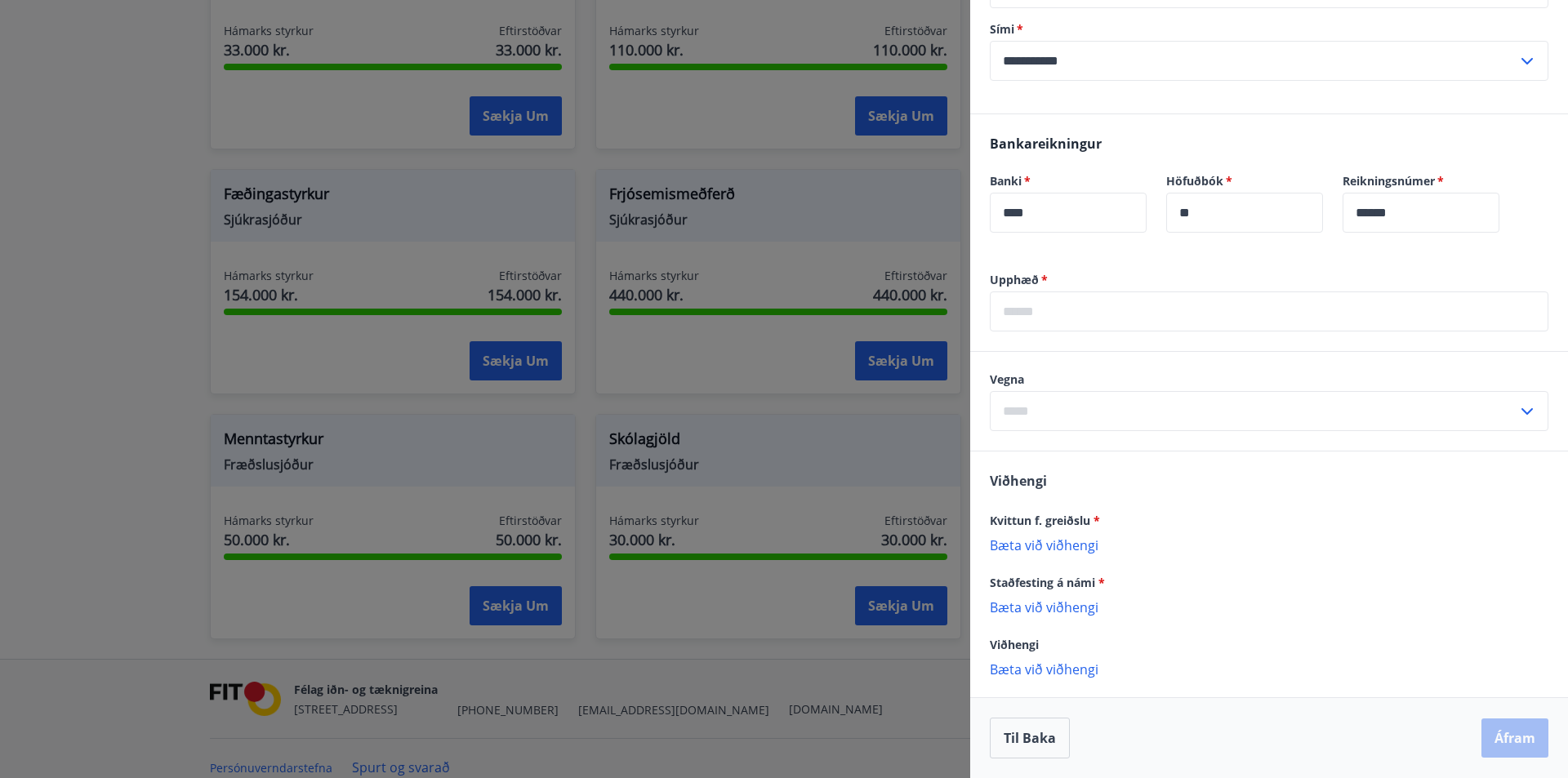
click at [680, 450] on div at bounding box center [784, 389] width 1568 height 778
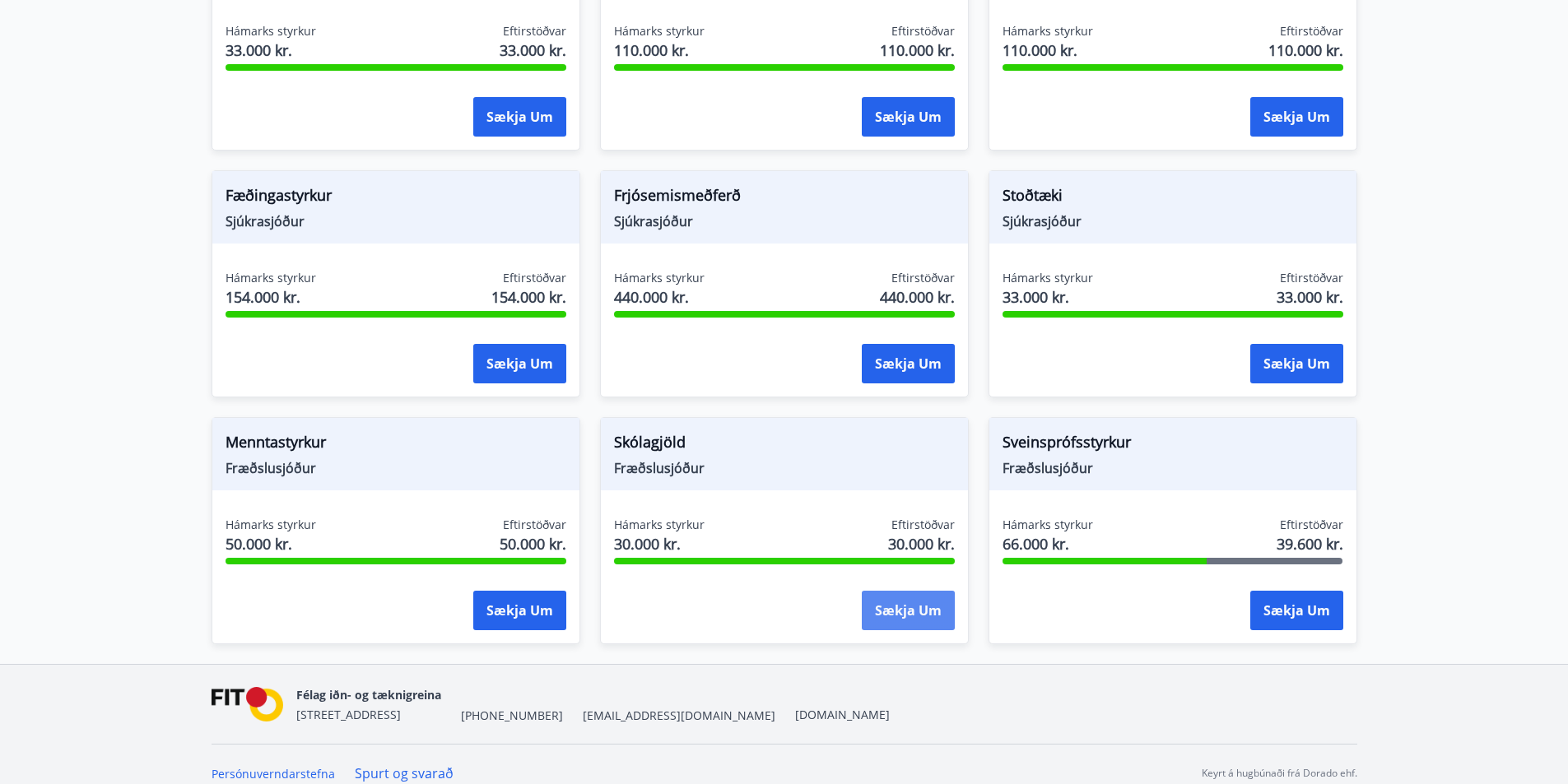
click at [925, 594] on button "Sækja um" at bounding box center [908, 610] width 93 height 39
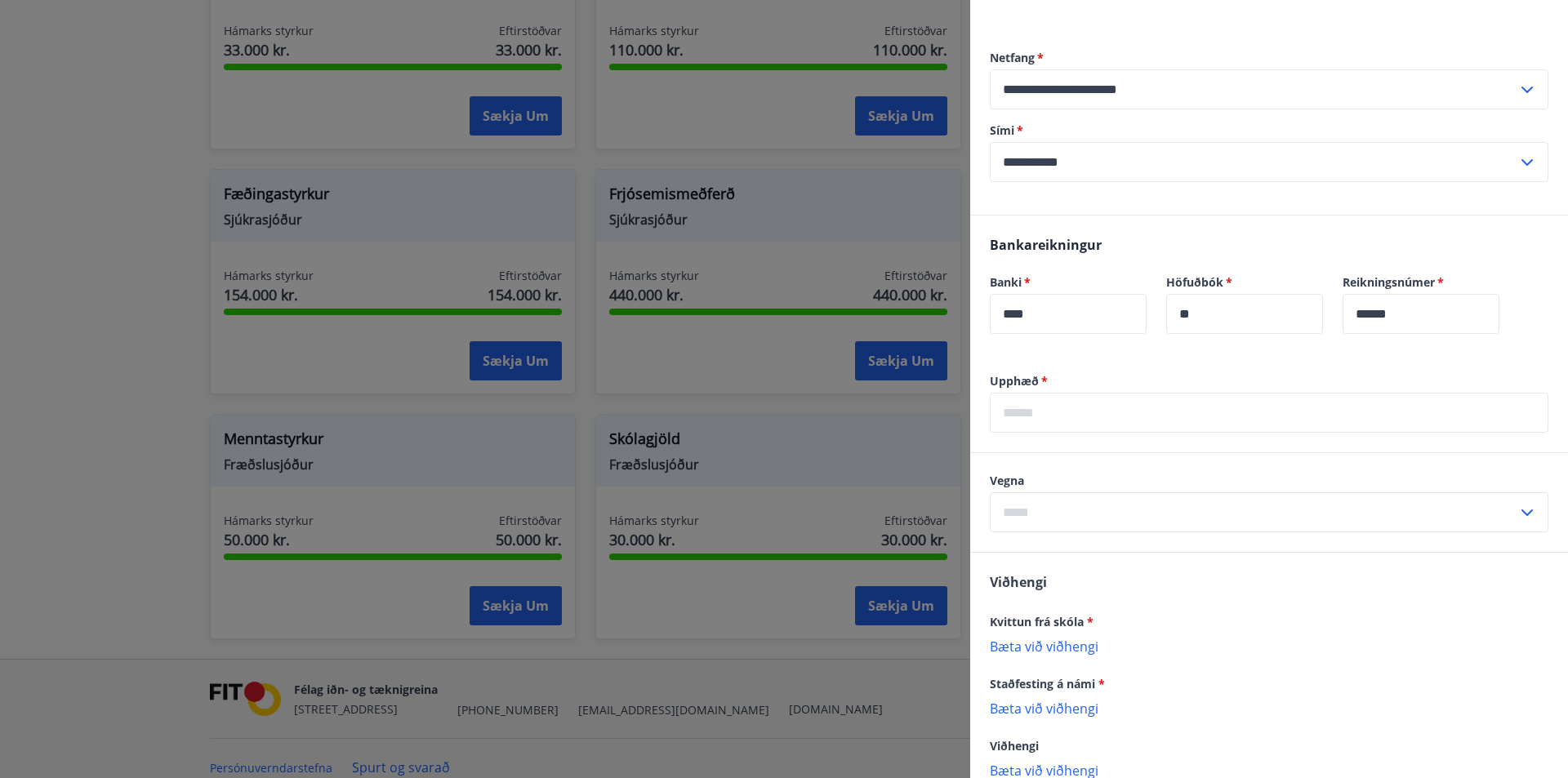
scroll to position [327, 0]
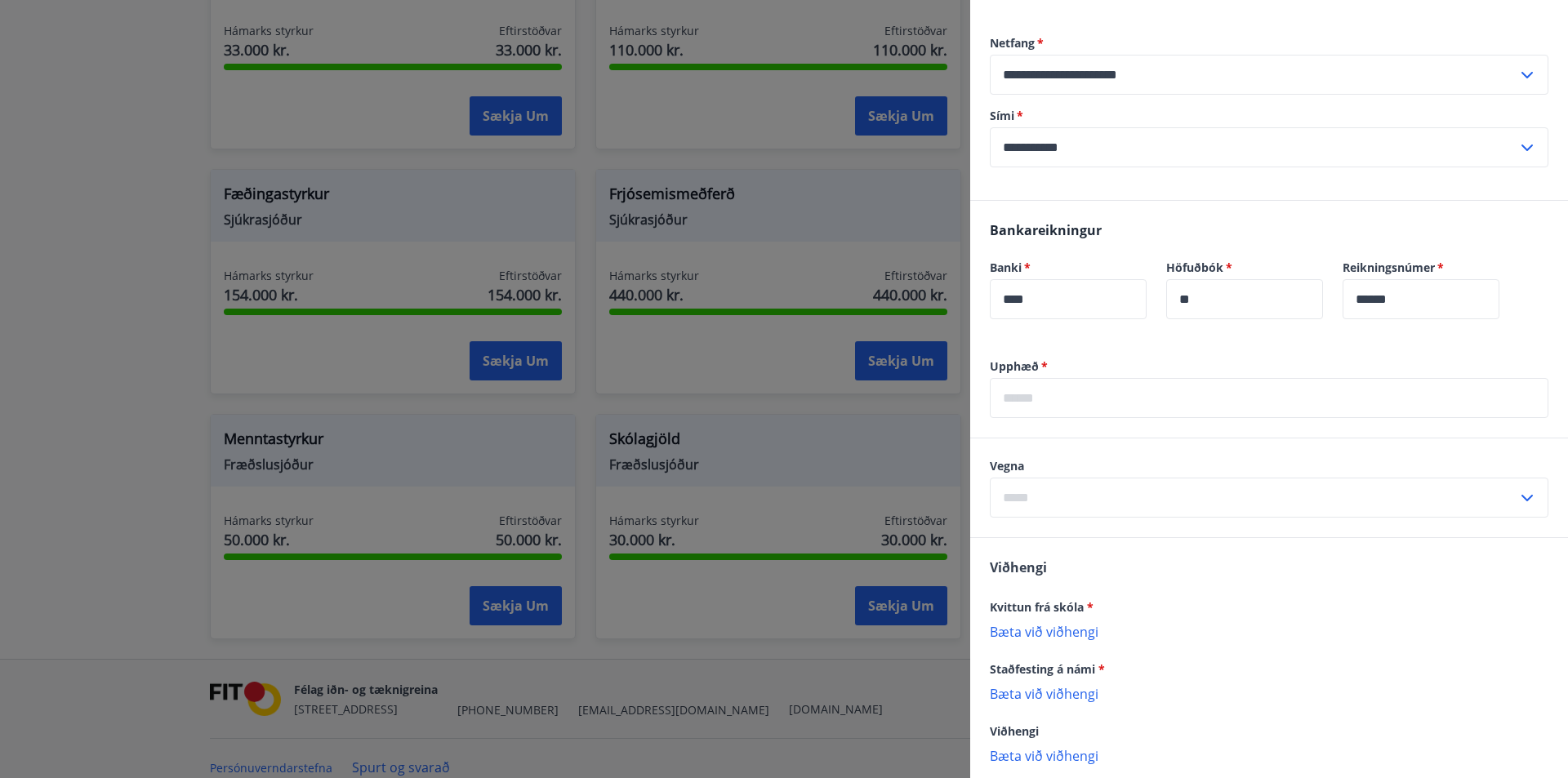
click at [1086, 403] on input "text" at bounding box center [1269, 398] width 558 height 40
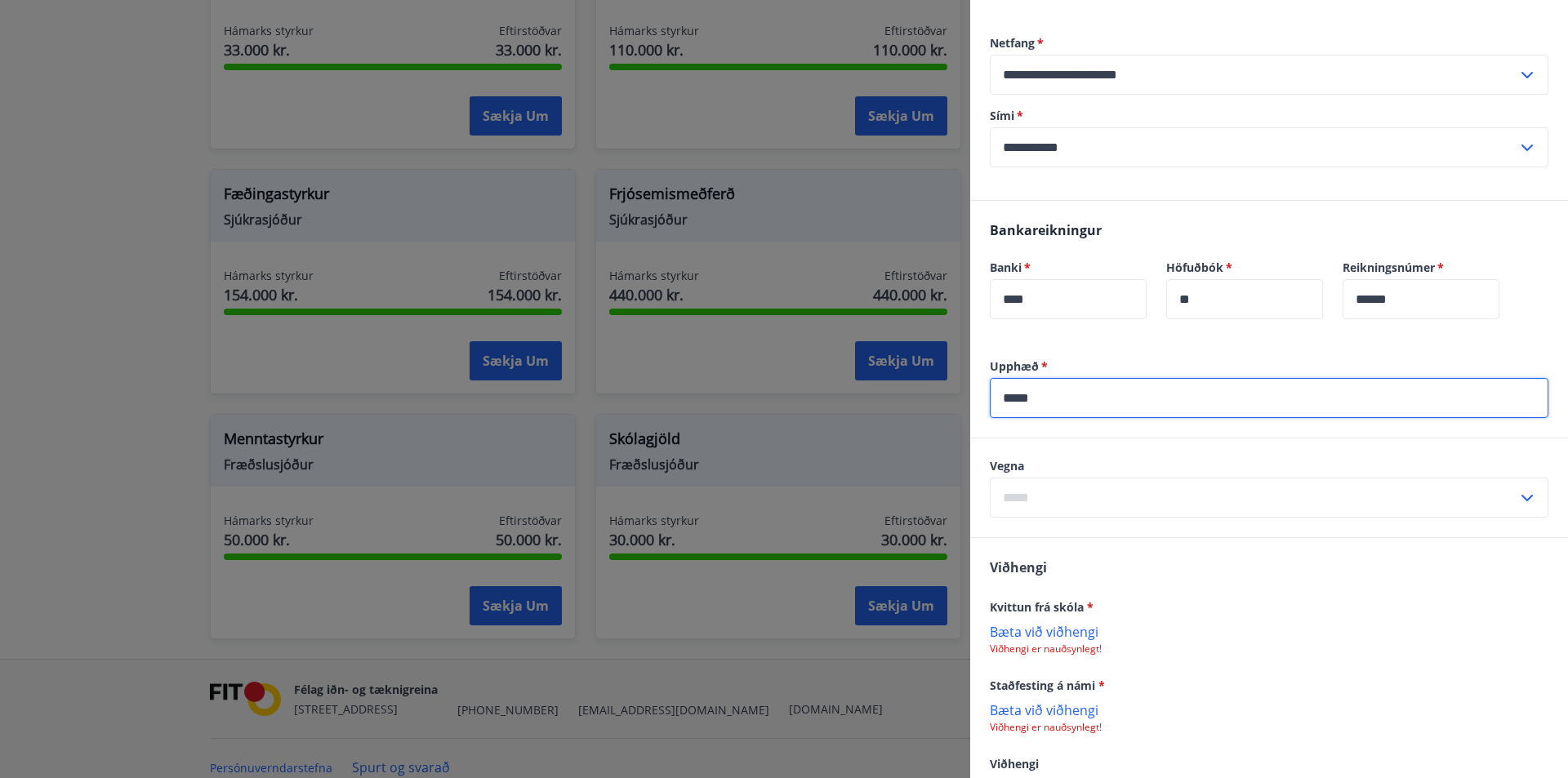
type input "*****"
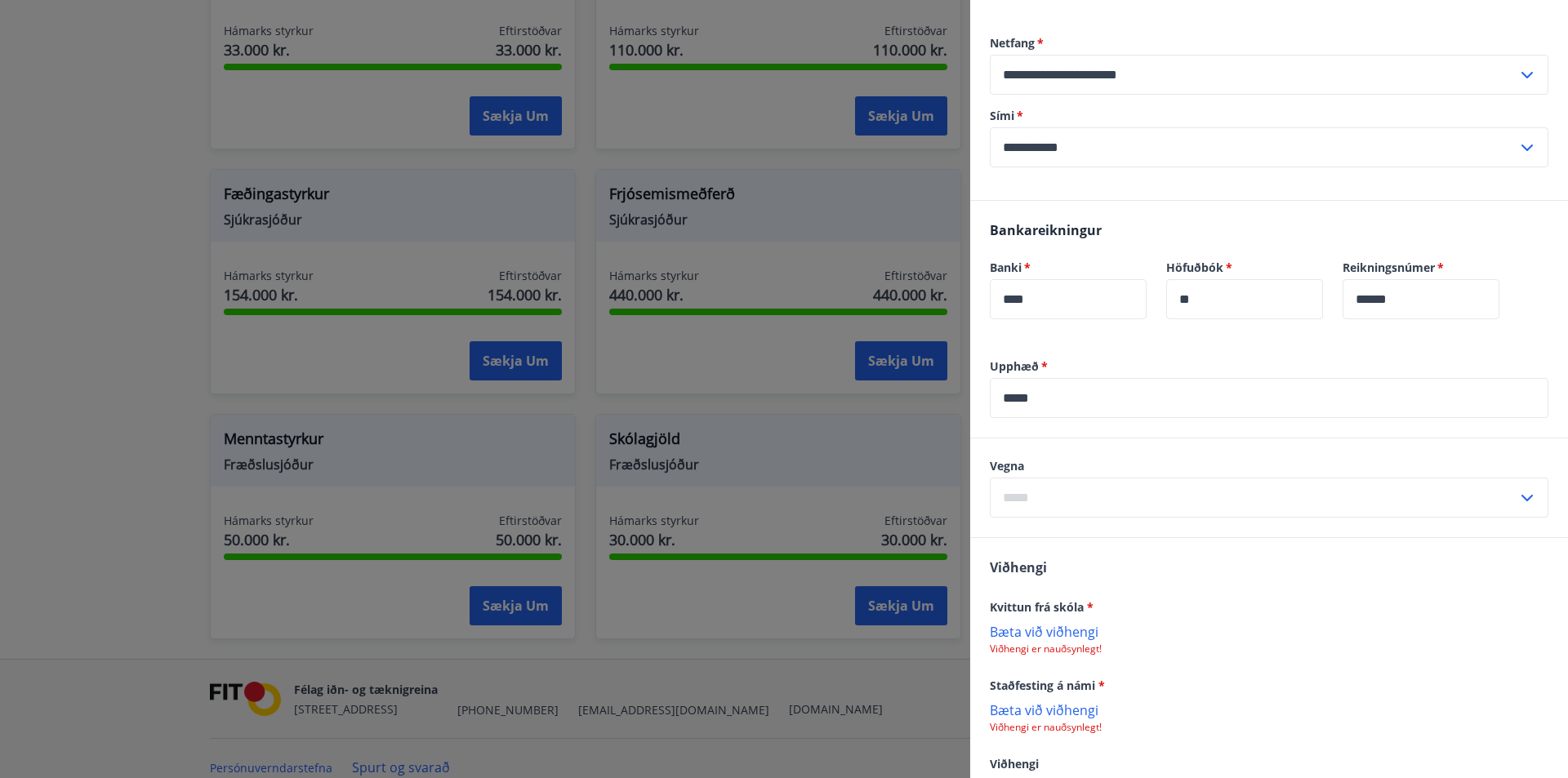
click at [1221, 565] on div "Viðhengi Kvittun frá skóla * Bæta við viðhengi Viðhengi er nauðsynlegt! Staðfes…" at bounding box center [1269, 677] width 598 height 278
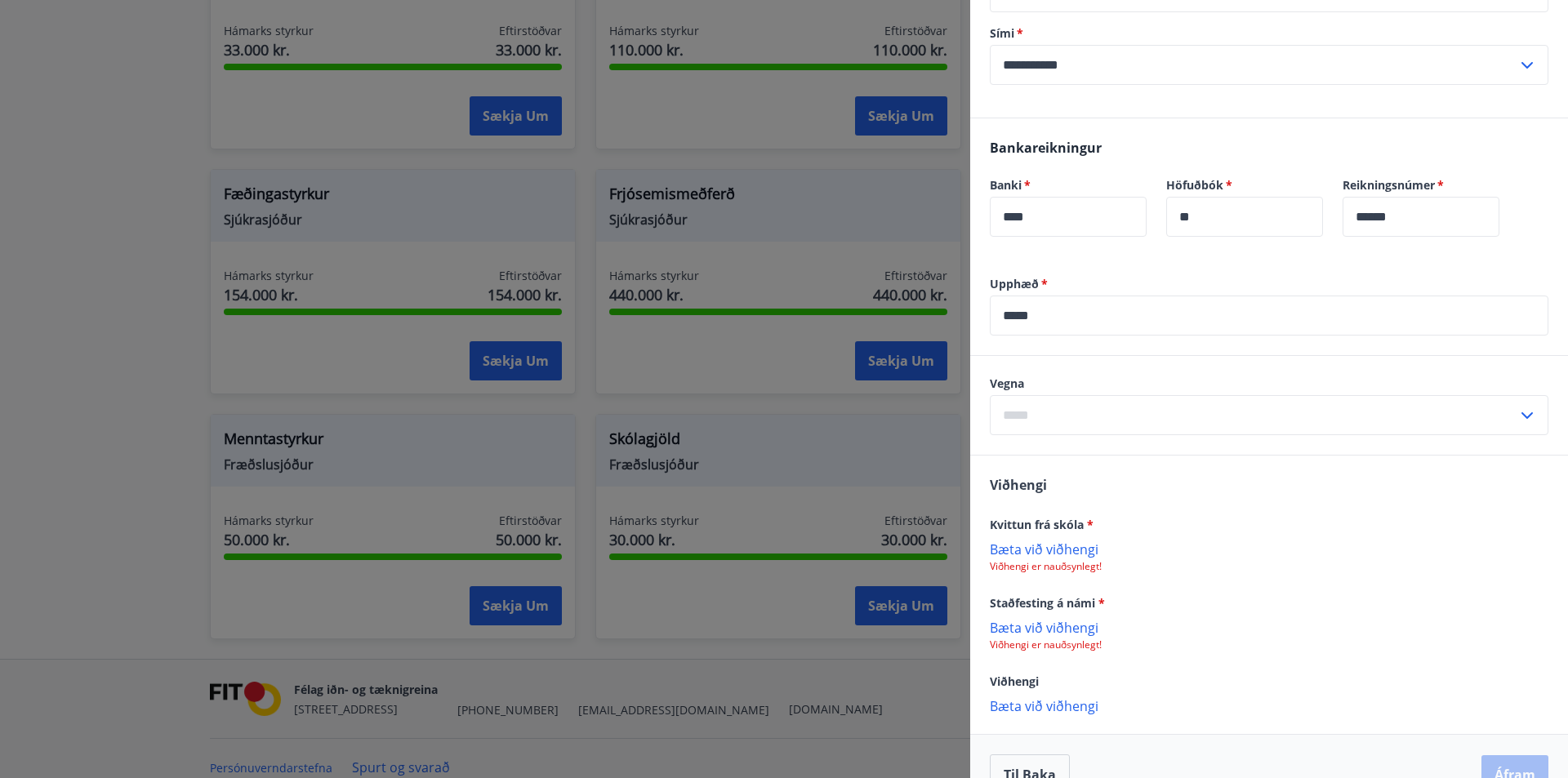
scroll to position [446, 0]
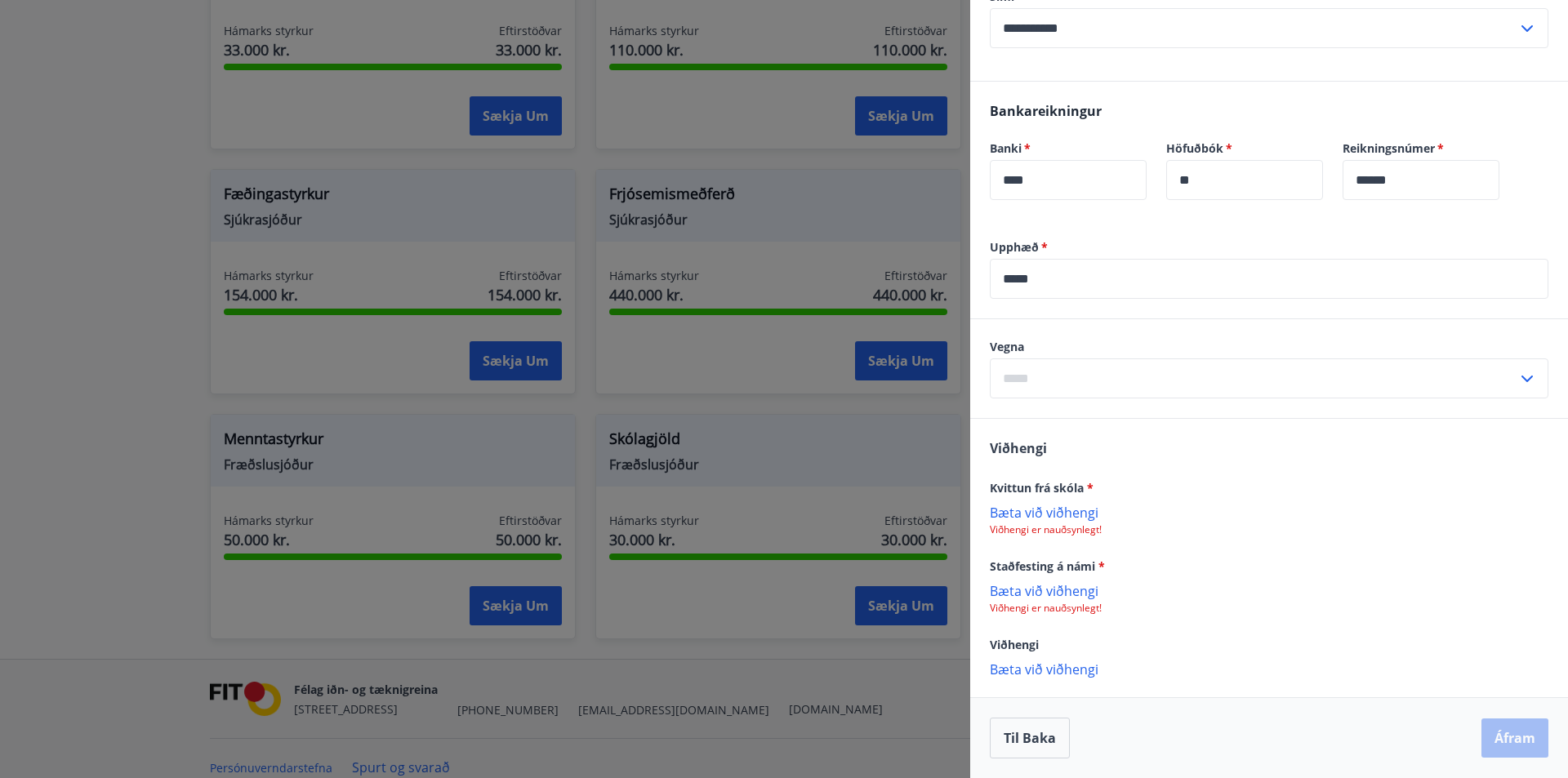
click at [1036, 515] on p "Bæta við viðhengi" at bounding box center [1269, 513] width 558 height 17
click at [1066, 596] on p "Bæta við viðhengi" at bounding box center [1269, 592] width 558 height 17
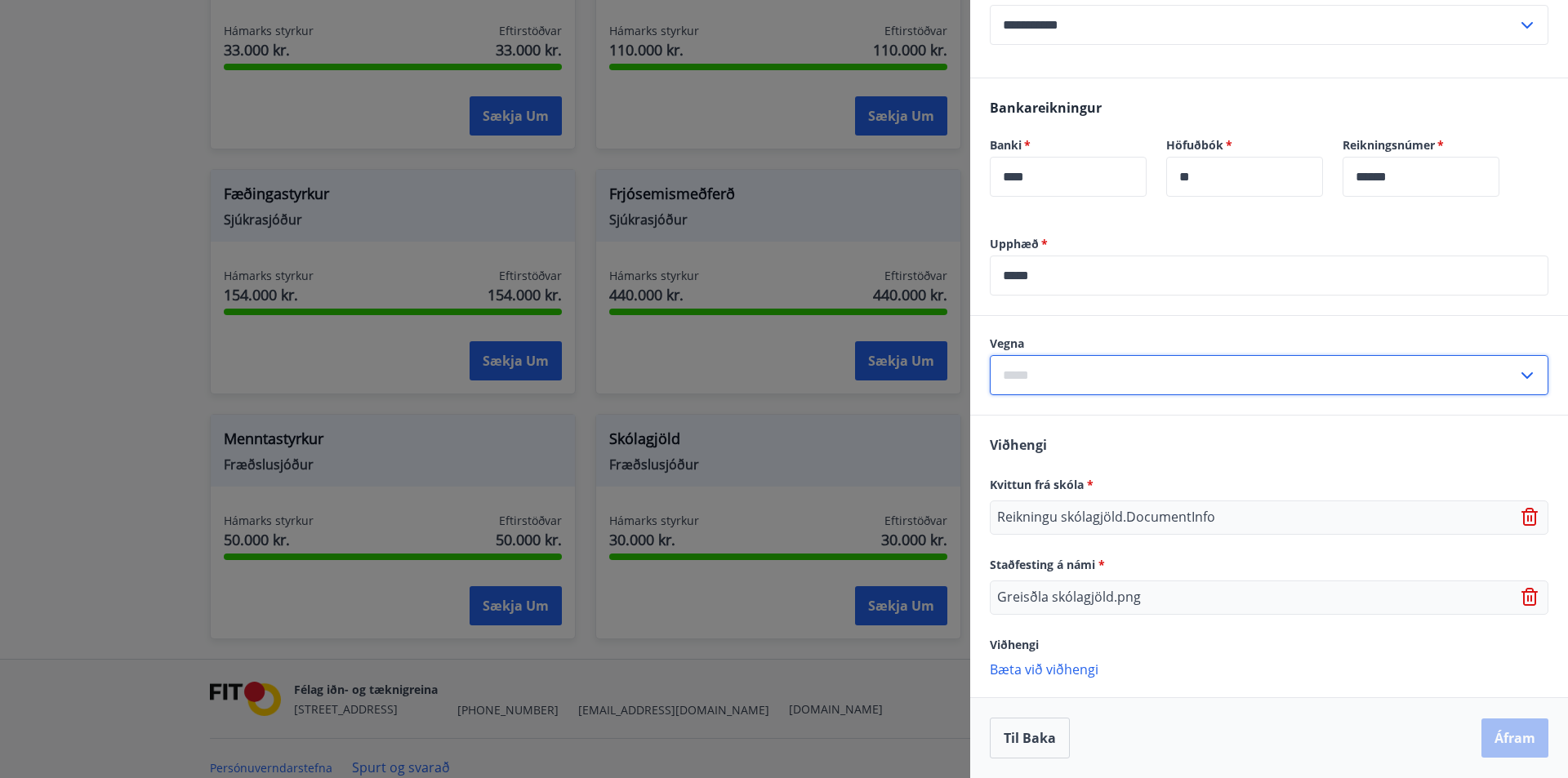
click at [1096, 374] on input "text" at bounding box center [1254, 375] width 527 height 40
click at [1041, 411] on li "Fyrri önn" at bounding box center [1269, 409] width 556 height 29
type input "*********"
click at [1507, 735] on button "Áfram" at bounding box center [1515, 738] width 67 height 39
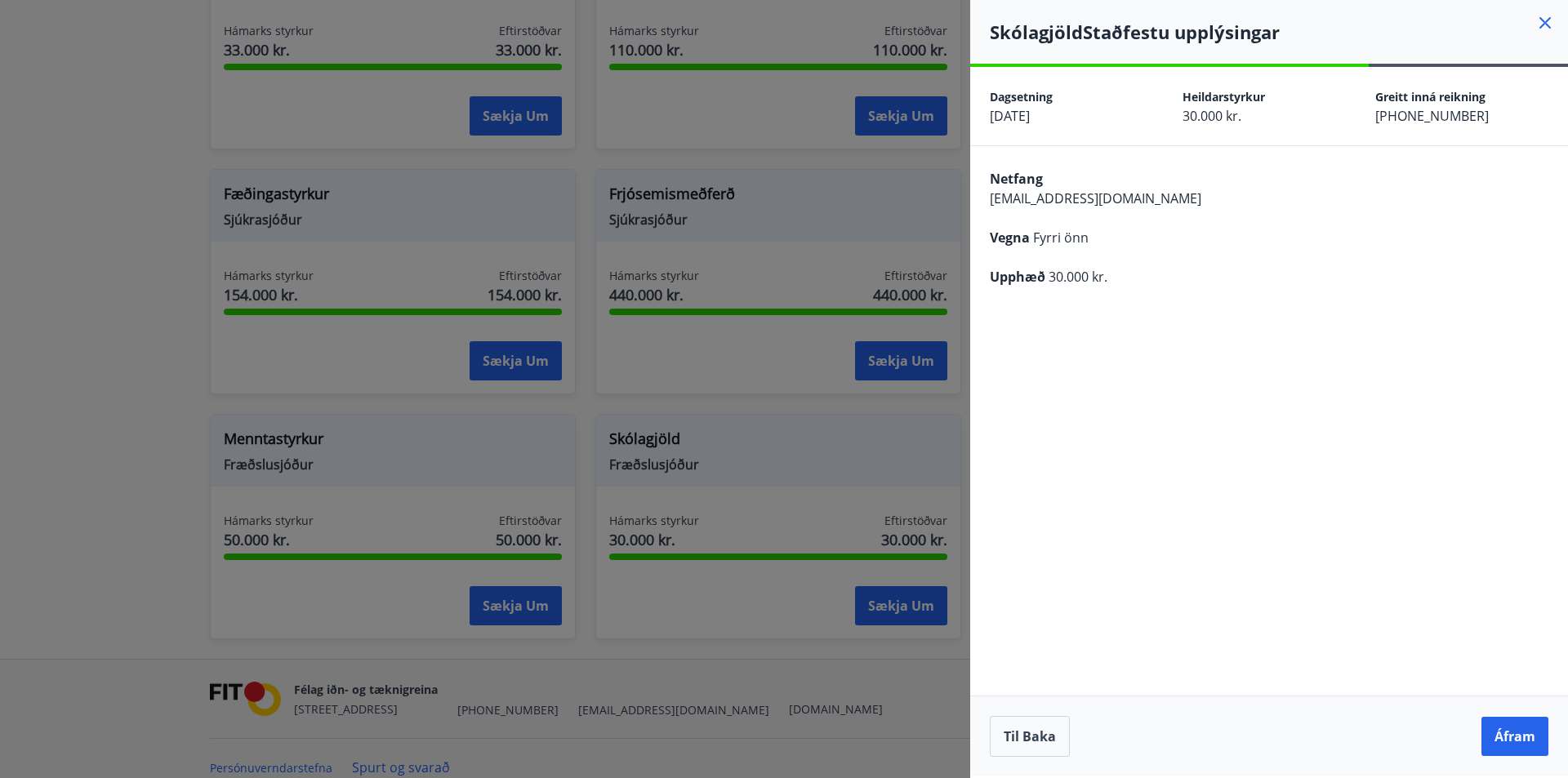
click at [1507, 735] on button "Áfram" at bounding box center [1515, 736] width 67 height 39
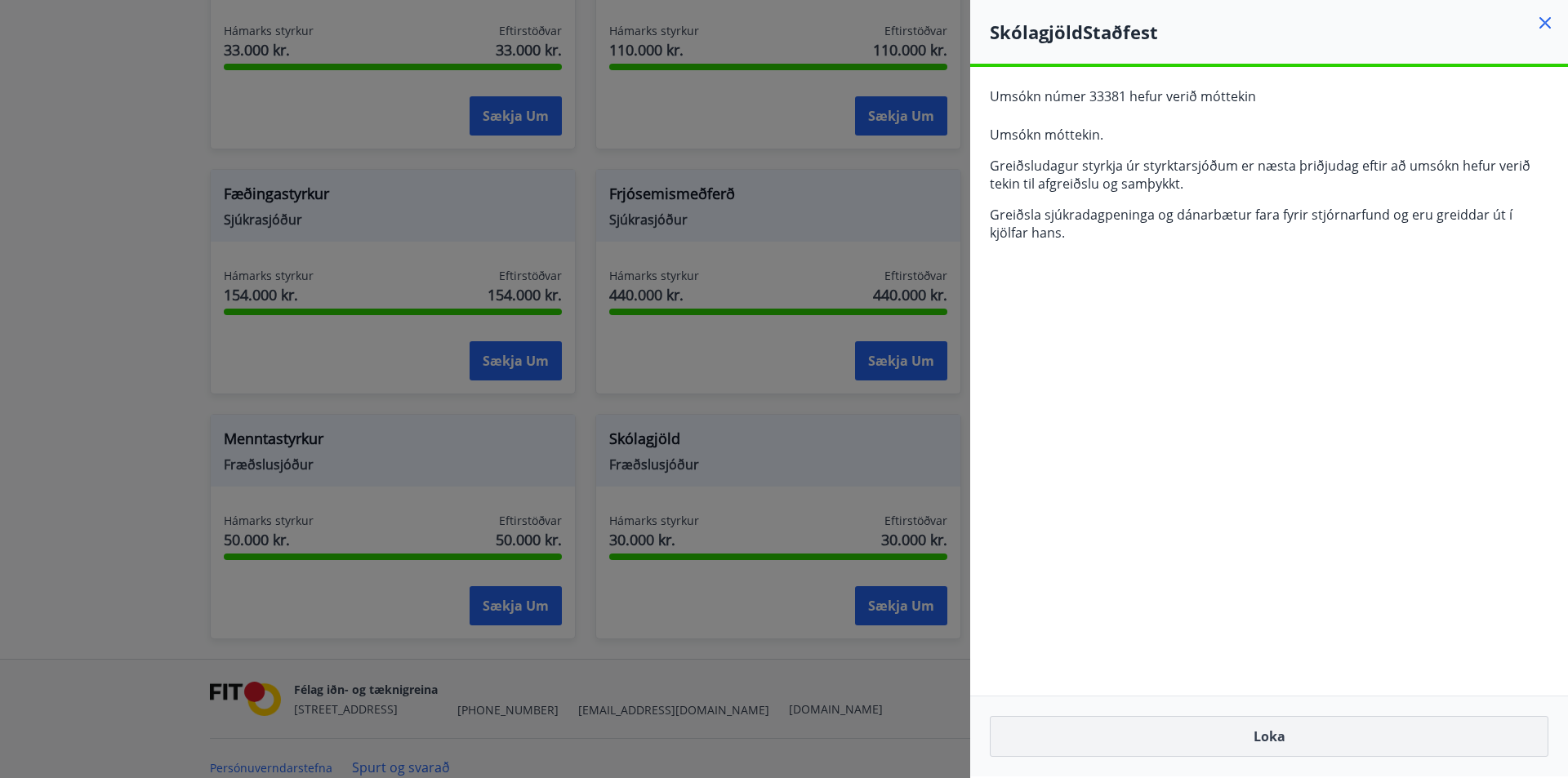
click at [1238, 736] on button "Loka" at bounding box center [1269, 736] width 558 height 41
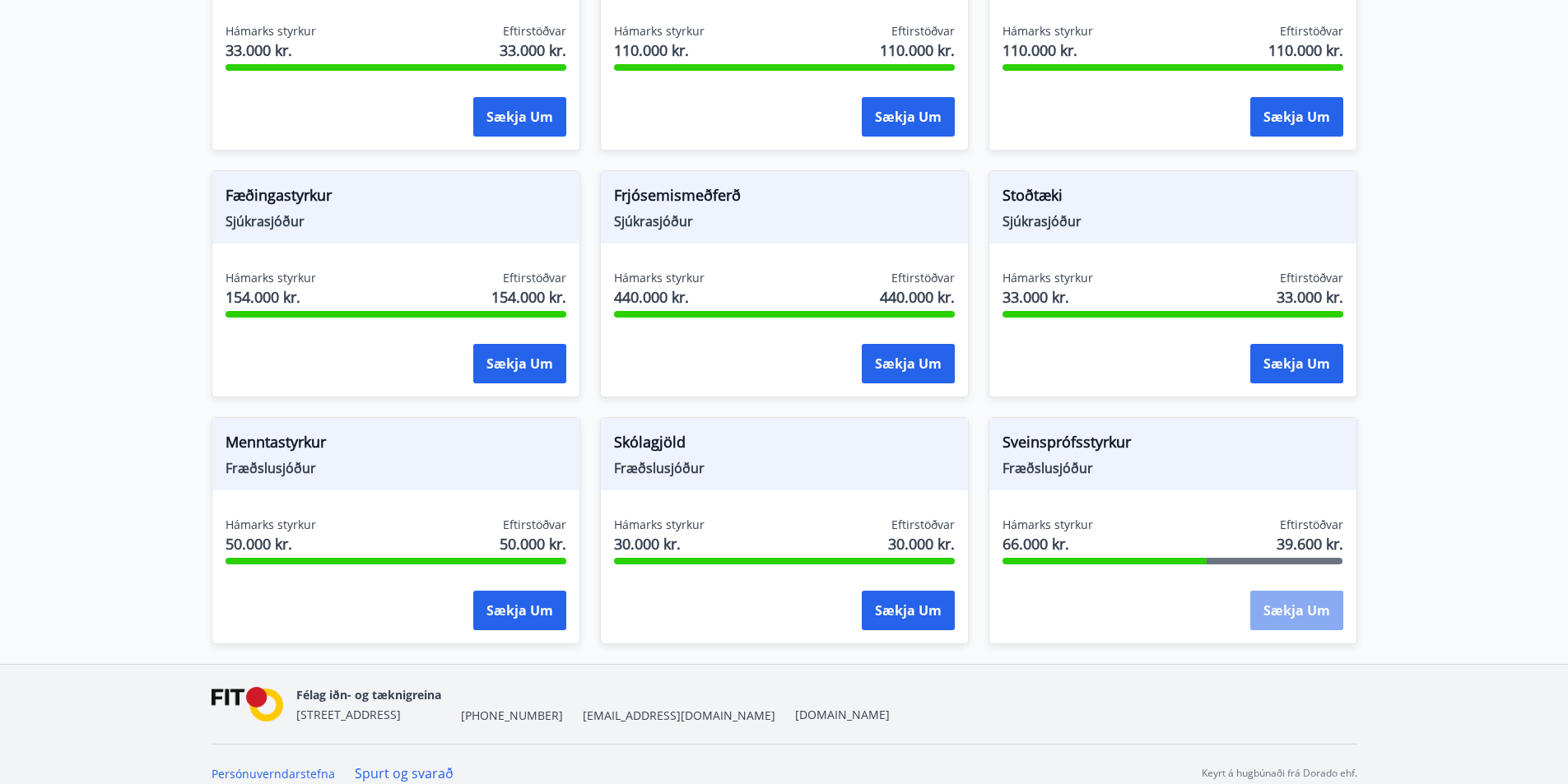
click at [1269, 591] on button "Sækja um" at bounding box center [1296, 610] width 93 height 39
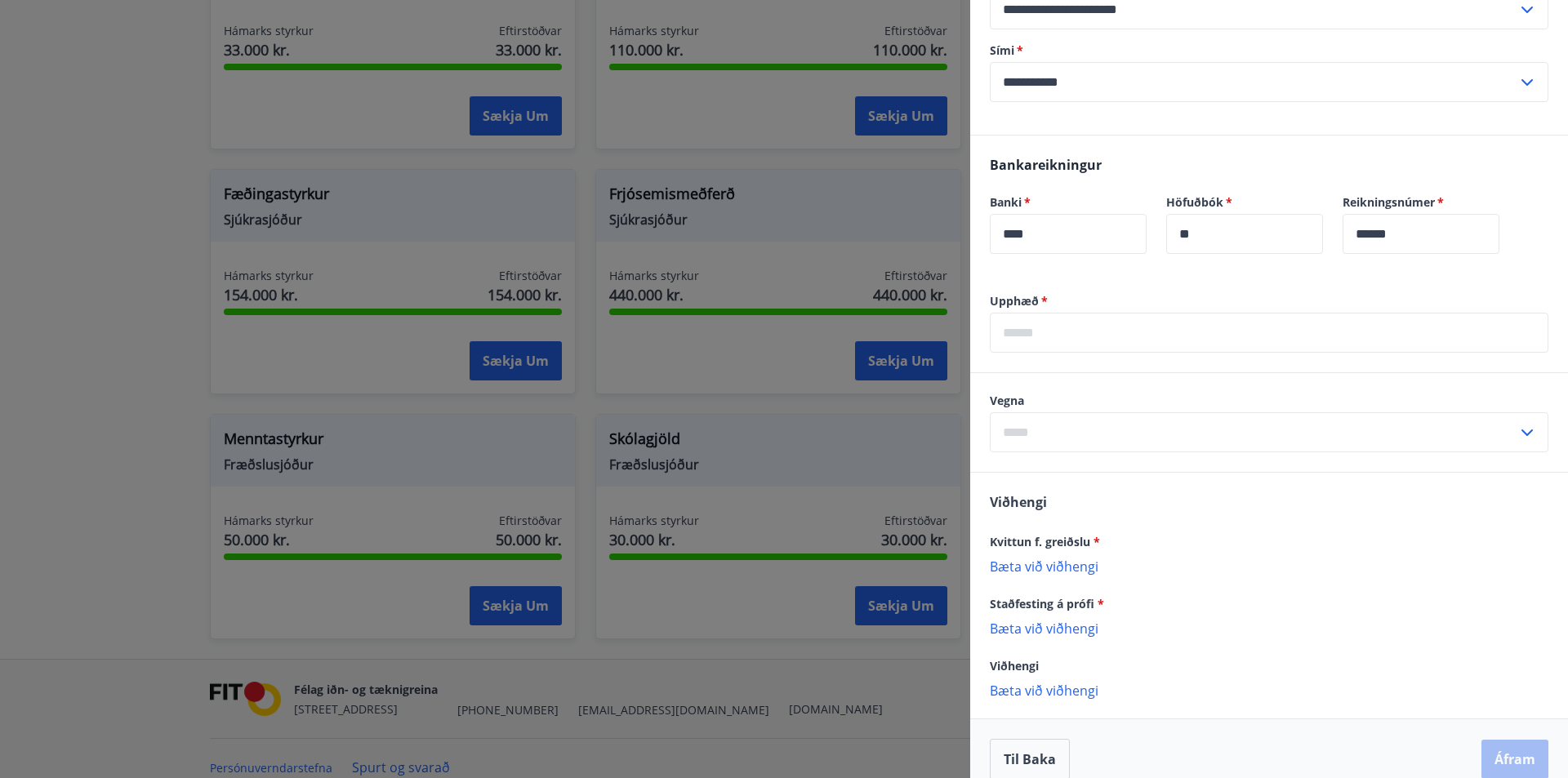
scroll to position [414, 0]
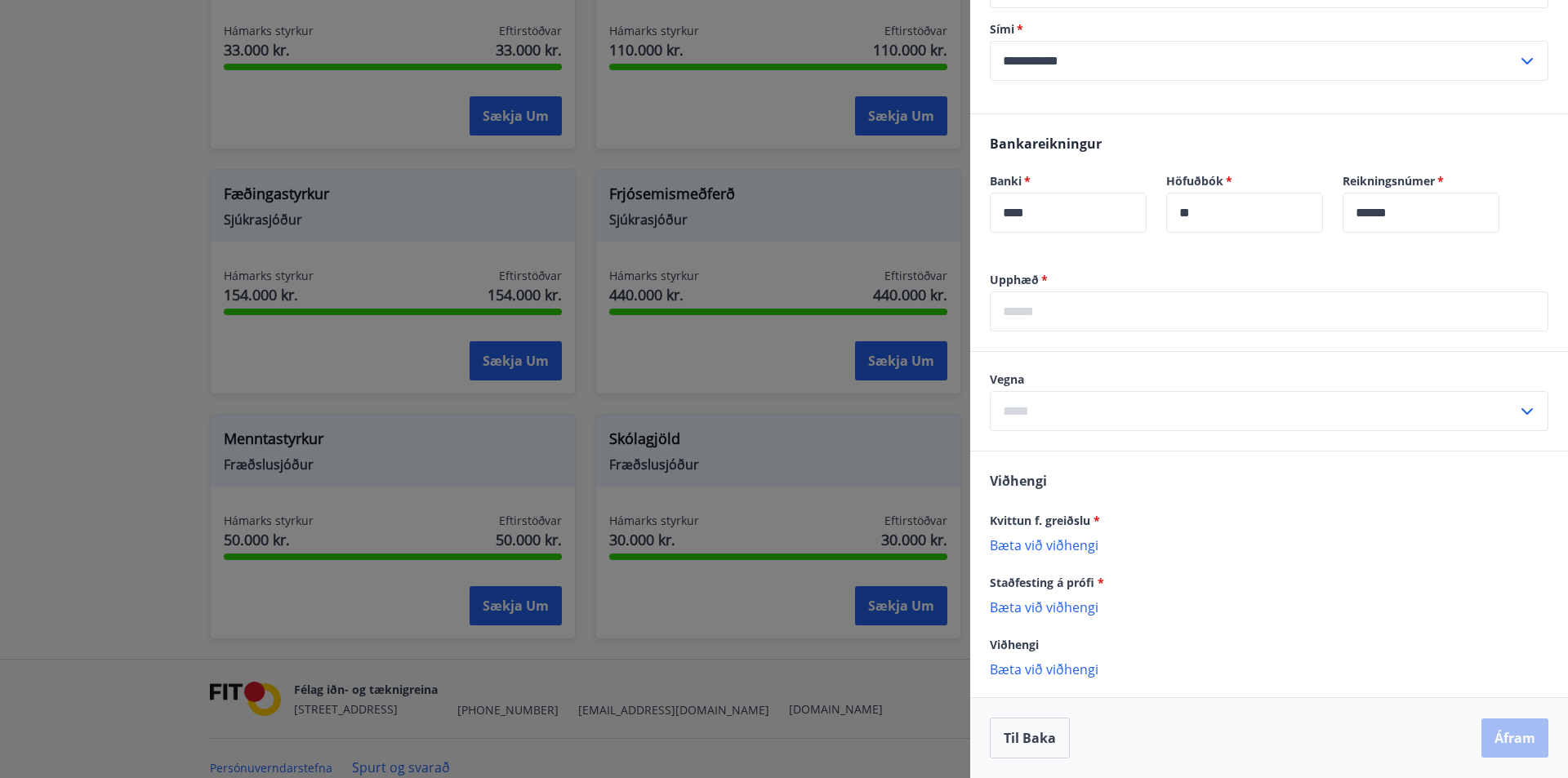
click at [1081, 404] on input "text" at bounding box center [1254, 411] width 527 height 40
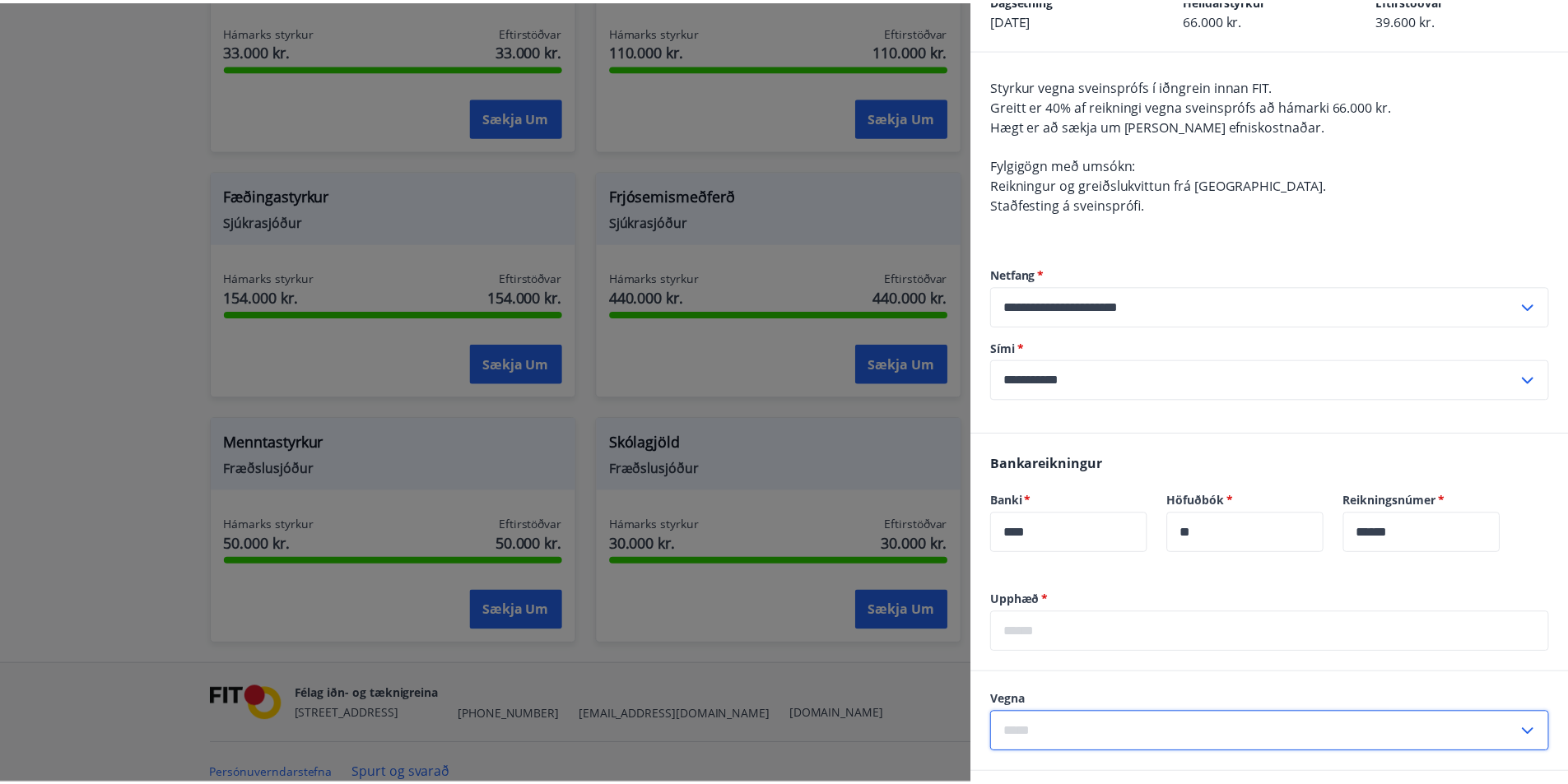
scroll to position [0, 0]
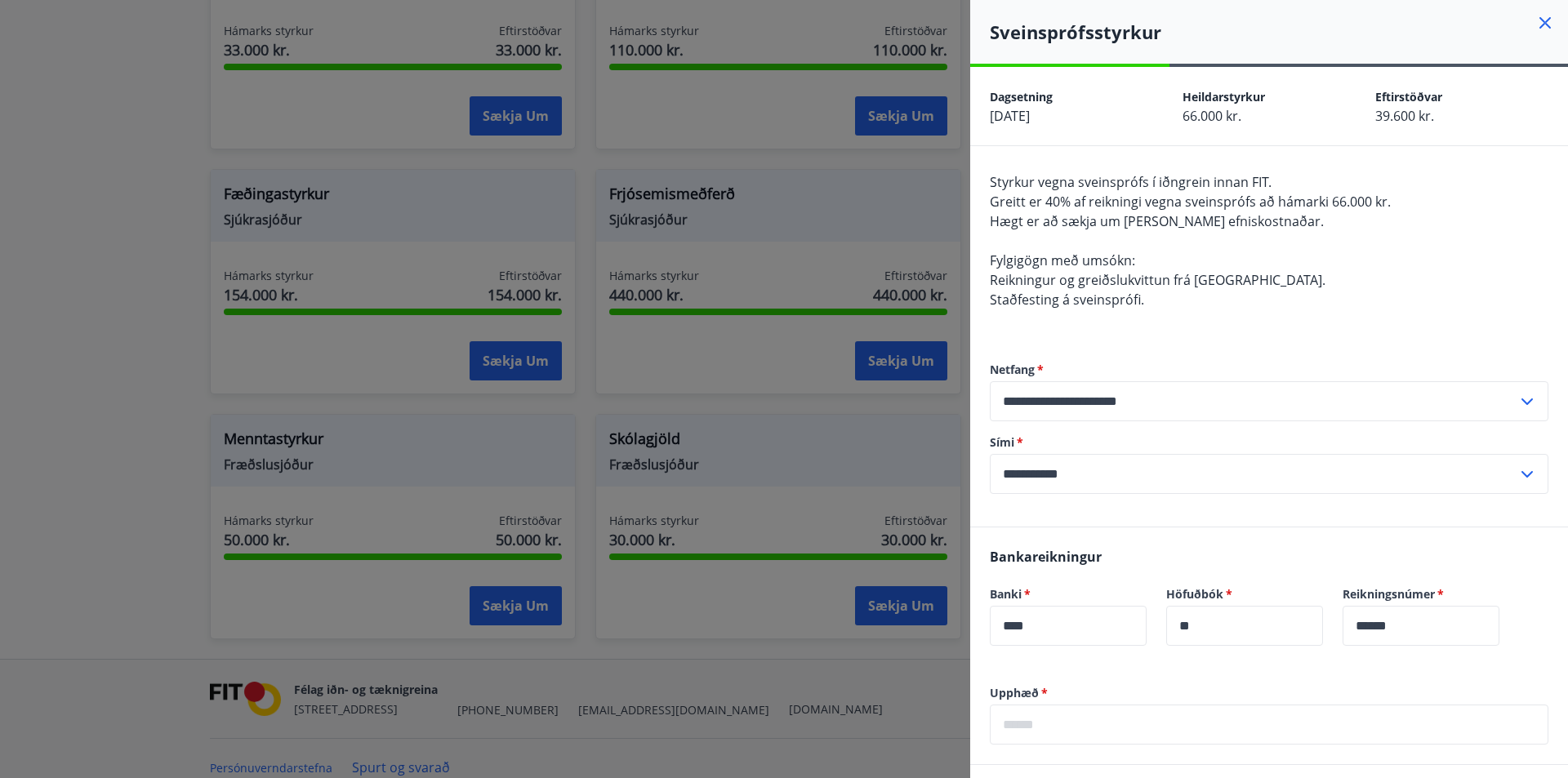
click at [1535, 28] on icon at bounding box center [1545, 23] width 20 height 20
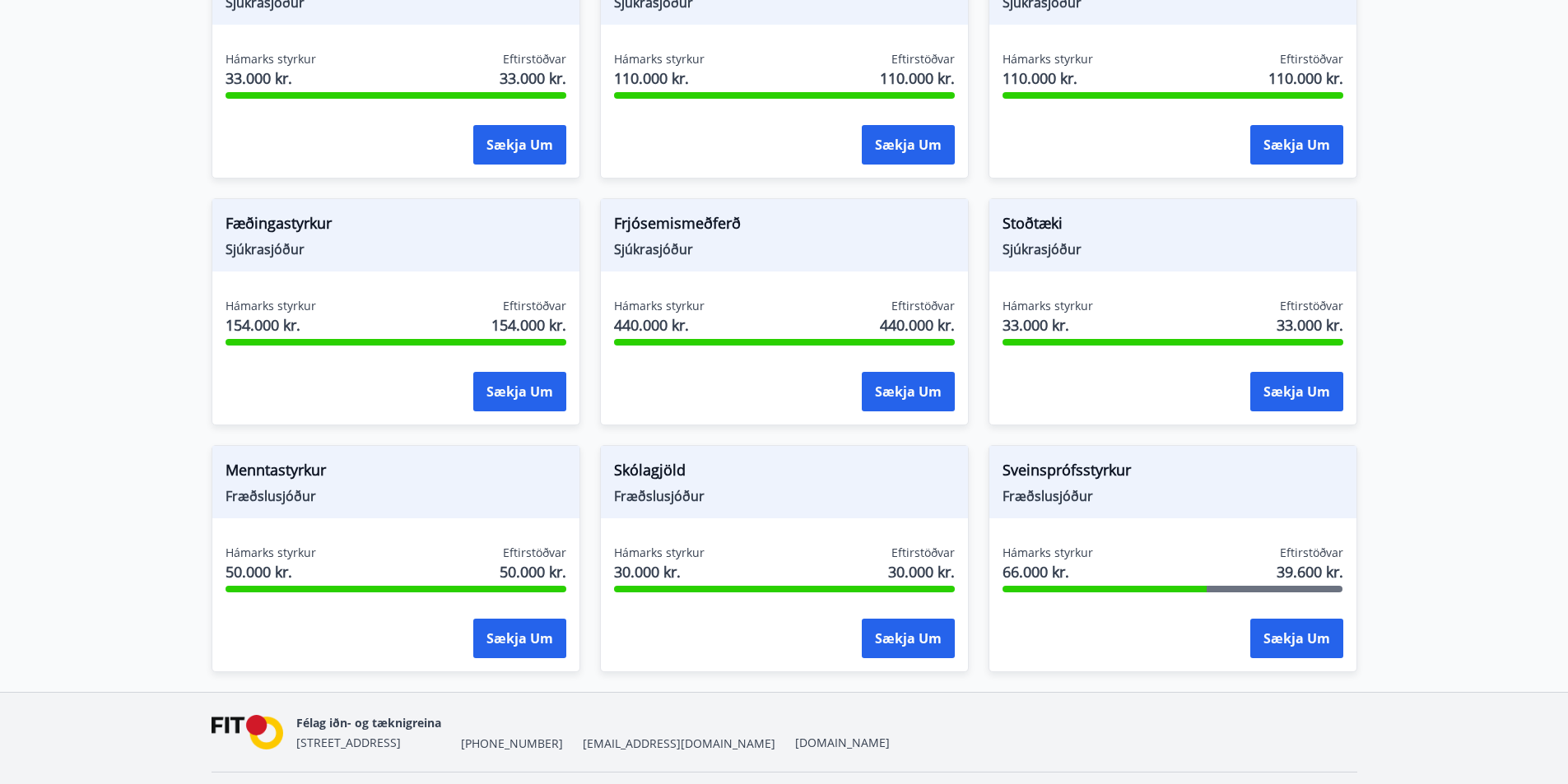
scroll to position [1145, 0]
